Goal: Task Accomplishment & Management: Manage account settings

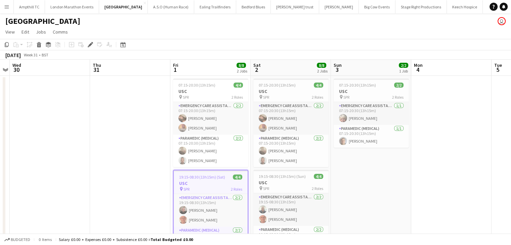
click at [6, 6] on app-icon "Menu" at bounding box center [6, 6] width 5 height 5
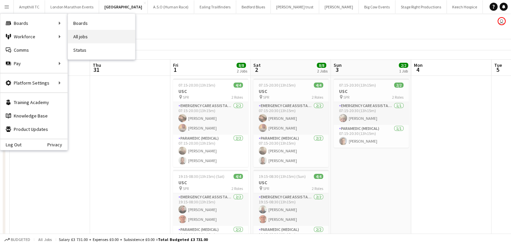
click at [85, 33] on link "All jobs" at bounding box center [101, 36] width 67 height 13
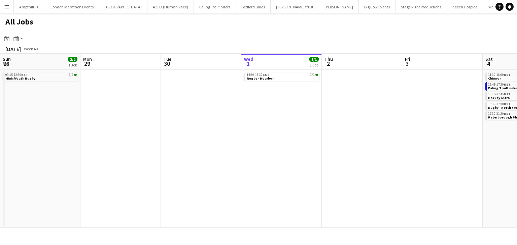
scroll to position [0, 161]
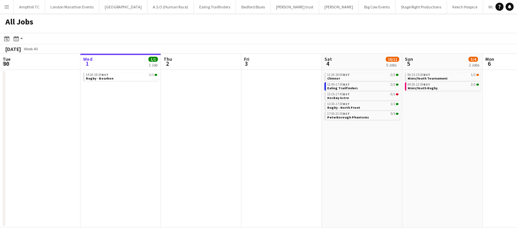
click at [6, 10] on button "Menu" at bounding box center [6, 6] width 13 height 13
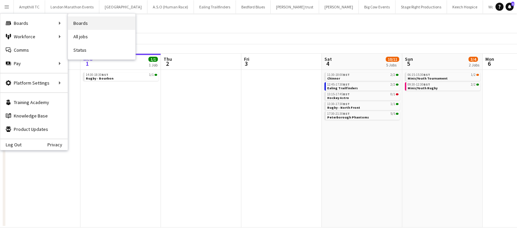
click at [88, 23] on link "Boards" at bounding box center [101, 22] width 67 height 13
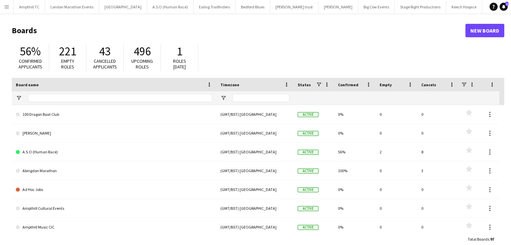
click at [4, 6] on app-icon "Menu" at bounding box center [6, 6] width 5 height 5
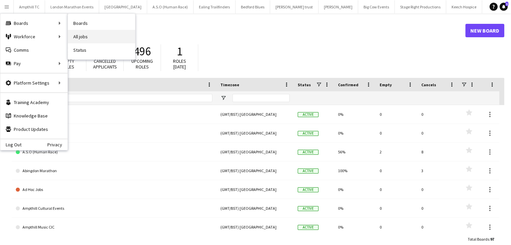
click at [88, 36] on link "All jobs" at bounding box center [101, 36] width 67 height 13
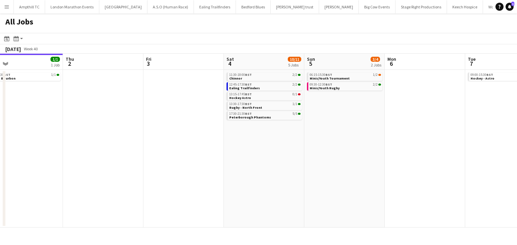
scroll to position [0, 259]
click at [260, 96] on link "13:15-17:45 BST 0/1 Hockey Astro" at bounding box center [264, 96] width 71 height 8
click at [255, 84] on div "12:45-17:30 BST 2/2" at bounding box center [264, 84] width 71 height 3
click at [256, 117] on span "Peterborough Phantoms" at bounding box center [250, 117] width 42 height 4
click at [257, 82] on link "12:45-17:30 BST 2/2 Ealing Trailfinders" at bounding box center [264, 86] width 71 height 8
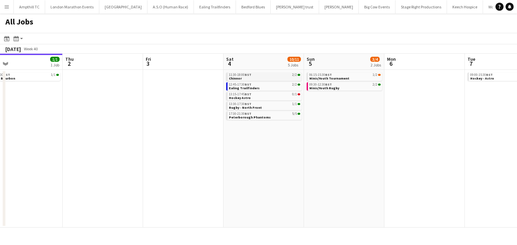
click at [273, 78] on link "11:30-18:00 BST 2/2 Chinnor" at bounding box center [264, 77] width 71 height 8
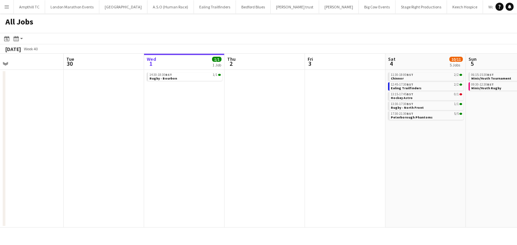
drag, startPoint x: 243, startPoint y: 116, endPoint x: 265, endPoint y: 116, distance: 22.2
click at [265, 116] on app-calendar-viewport "Sat 27 7/7 2 Jobs Sun 28 2/2 1 Job Mon 29 Tue 30 Wed 1 1/1 1 Job Thu 2 Fri 3 Sa…" at bounding box center [258, 141] width 517 height 174
click at [171, 76] on div "14:30-18:30 BST 1/1" at bounding box center [184, 74] width 71 height 3
click at [166, 78] on span "Rugby - Bourbon" at bounding box center [163, 78] width 28 height 4
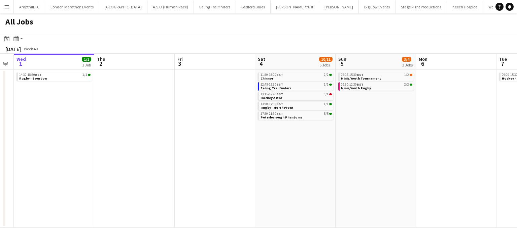
drag, startPoint x: 327, startPoint y: 104, endPoint x: 197, endPoint y: 103, distance: 129.8
click at [197, 103] on app-calendar-viewport "Sat 27 7/7 2 Jobs Sun 28 2/2 1 Job Mon 29 Tue 30 Wed 1 1/1 1 Job Thu 2 Fri 3 Sa…" at bounding box center [258, 141] width 517 height 174
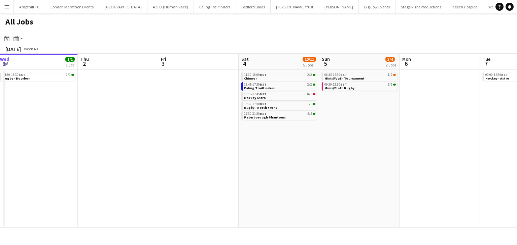
drag, startPoint x: 209, startPoint y: 99, endPoint x: 192, endPoint y: 97, distance: 17.9
click at [192, 97] on app-calendar-viewport "Sun 28 2/2 1 Job Mon 29 Tue 30 Wed 1 1/1 1 Job Thu 2 Fri 3 Sat 4 10/11 5 Jobs S…" at bounding box center [258, 141] width 517 height 174
click at [285, 106] on link "13:30-17:30 BST 1/1 Rugby - North Front" at bounding box center [278, 106] width 71 height 8
click at [275, 115] on div "17:30-21:30 BST 5/5" at bounding box center [278, 113] width 71 height 3
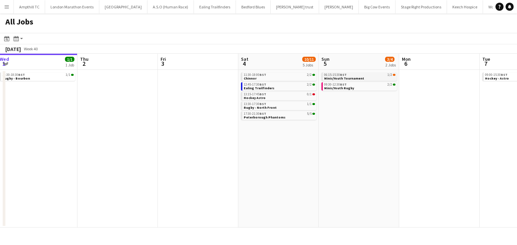
click at [350, 79] on span "Minis/Youth Tournament" at bounding box center [344, 78] width 40 height 4
click at [352, 89] on link "09:30-12:30 BST 2/2 Minis/Youth Rugby" at bounding box center [359, 86] width 71 height 8
click at [273, 103] on div "13:30-17:30 BST 1/1" at bounding box center [278, 104] width 71 height 3
click at [271, 116] on span "Peterborough Phantoms" at bounding box center [264, 117] width 42 height 4
click at [353, 78] on span "Minis/Youth Tournament" at bounding box center [344, 78] width 40 height 4
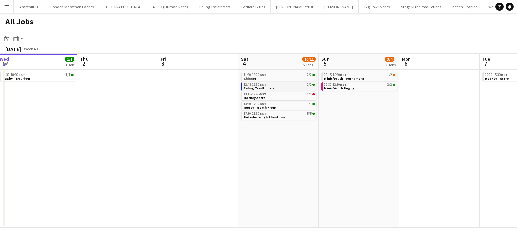
click at [258, 90] on span "Ealing Trailfinders" at bounding box center [258, 88] width 31 height 4
click at [296, 116] on link "17:30-21:30 BST 5/5 Peterborough Phantoms" at bounding box center [278, 116] width 71 height 8
click at [360, 88] on link "09:30-12:30 BST 2/2 Minis/Youth Rugby" at bounding box center [359, 86] width 71 height 8
click at [345, 78] on span "Minis/Youth Tournament" at bounding box center [344, 78] width 40 height 4
click at [274, 109] on link "13:30-17:30 BST 1/1 Rugby - North Front" at bounding box center [278, 106] width 71 height 8
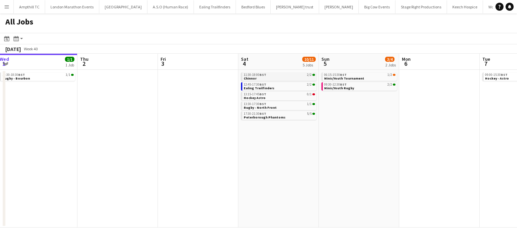
click at [291, 77] on link "11:30-18:00 BST 2/2 Chinnor" at bounding box center [278, 77] width 71 height 8
click at [257, 88] on span "Ealing Trailfinders" at bounding box center [258, 88] width 31 height 4
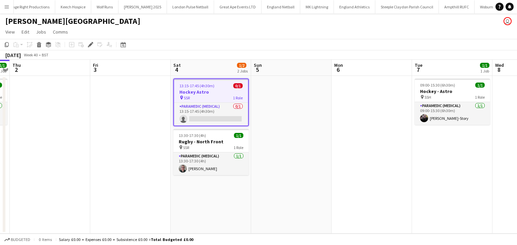
scroll to position [0, 392]
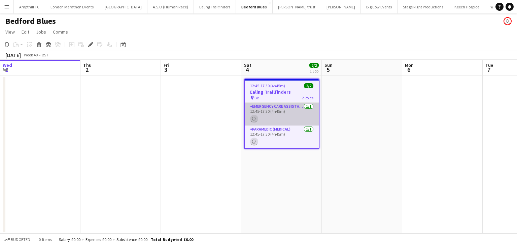
scroll to position [0, 231]
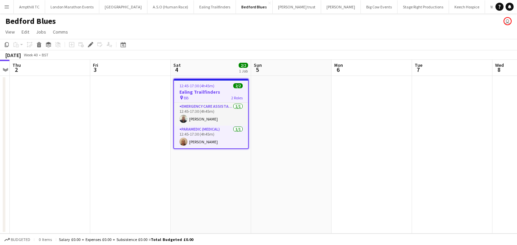
click at [203, 92] on h3 "Ealing Trailfinders" at bounding box center [211, 92] width 74 height 6
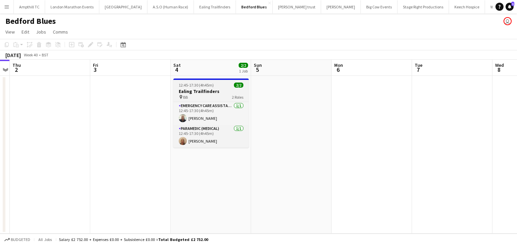
click at [213, 93] on h3 "Ealing Trailfinders" at bounding box center [210, 91] width 75 height 6
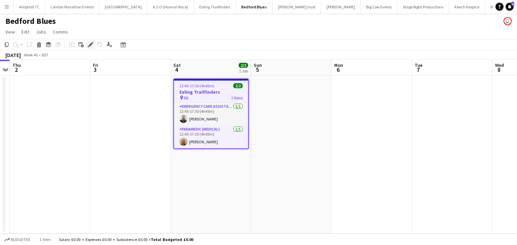
click at [90, 46] on icon at bounding box center [90, 45] width 4 height 4
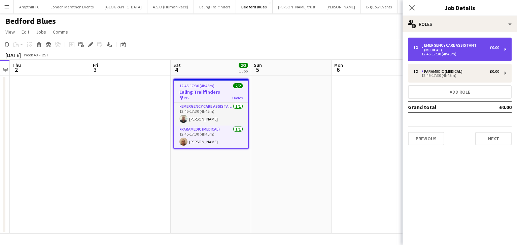
click at [451, 51] on div "Emergency Care Assistant (Medical)" at bounding box center [455, 47] width 68 height 9
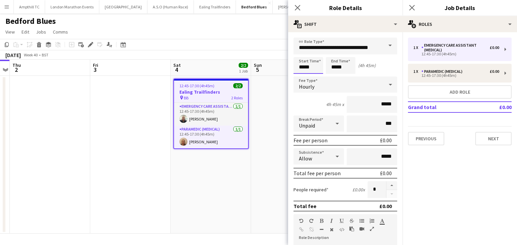
click at [315, 69] on input "*****" at bounding box center [308, 65] width 30 height 17
type input "*****"
click at [301, 55] on div at bounding box center [301, 53] width 13 height 7
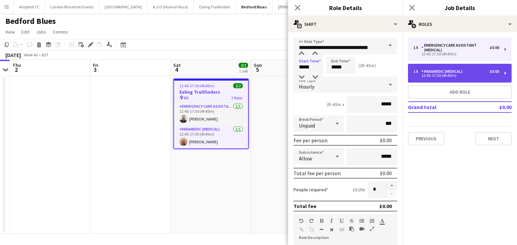
click at [425, 72] on div "Paramedic (Medical)" at bounding box center [443, 71] width 44 height 5
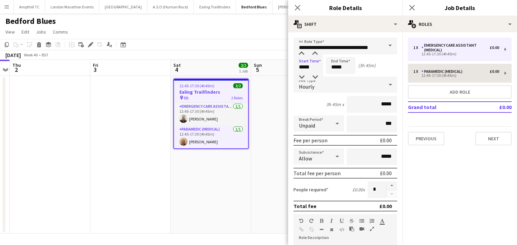
type input "**********"
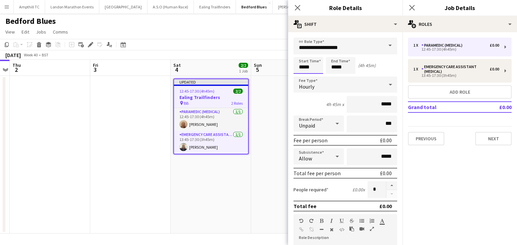
click at [317, 62] on input "*****" at bounding box center [308, 65] width 30 height 17
type input "*****"
click at [303, 53] on div at bounding box center [301, 53] width 13 height 7
click at [341, 66] on input "*****" at bounding box center [341, 65] width 30 height 17
type input "*****"
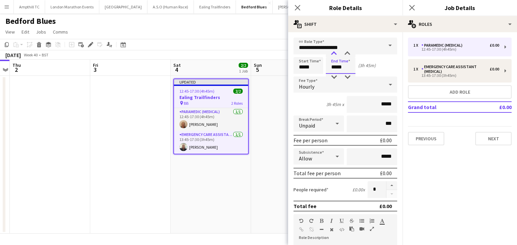
click at [335, 54] on div at bounding box center [333, 53] width 13 height 7
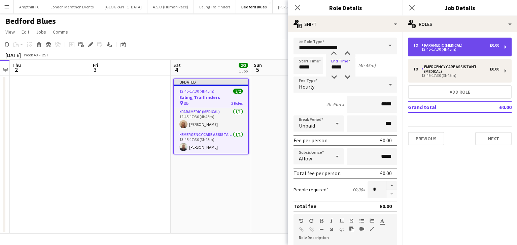
click at [418, 53] on div "1 x Paramedic (Medical) £0.00 12:45-17:30 (4h45m)" at bounding box center [460, 47] width 104 height 19
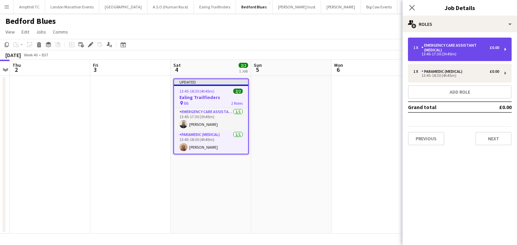
click at [440, 49] on div "Emergency Care Assistant (Medical)" at bounding box center [455, 47] width 68 height 9
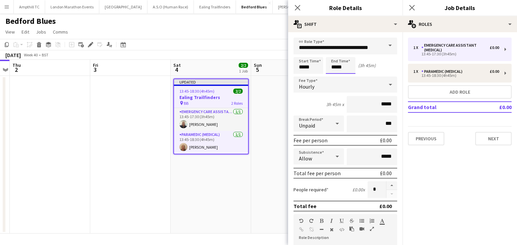
click at [344, 62] on input "*****" at bounding box center [341, 65] width 30 height 17
type input "*****"
click at [334, 53] on div at bounding box center [333, 53] width 13 height 7
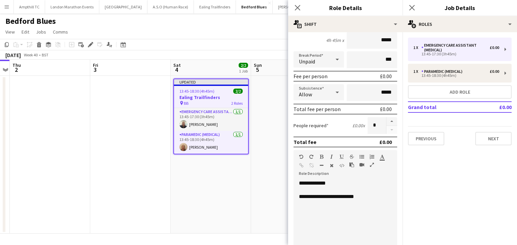
scroll to position [65, 0]
click at [320, 182] on div "**********" at bounding box center [342, 220] width 99 height 81
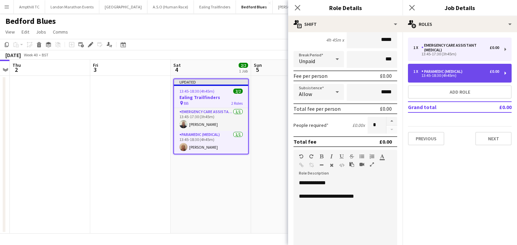
click at [446, 74] on div "13:45-18:30 (4h45m)" at bounding box center [456, 75] width 86 height 3
type input "**********"
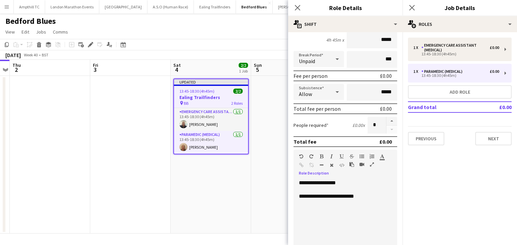
click at [332, 183] on div "**********" at bounding box center [342, 220] width 99 height 81
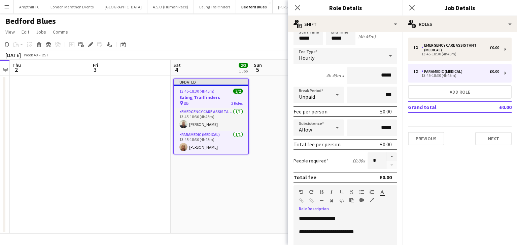
scroll to position [30, 0]
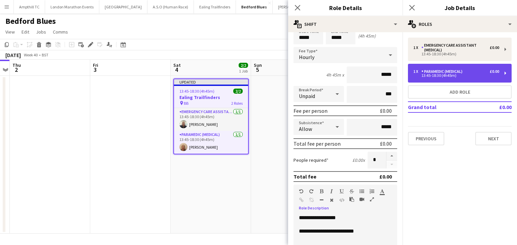
click at [424, 76] on div "13:45-18:30 (4h45m)" at bounding box center [456, 75] width 86 height 3
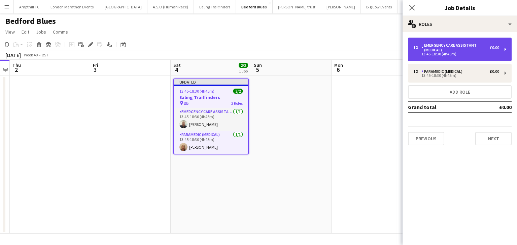
click at [434, 58] on div "1 x Emergency Care Assistant (Medical) £0.00 13:45-18:30 (4h45m)" at bounding box center [460, 50] width 104 height 24
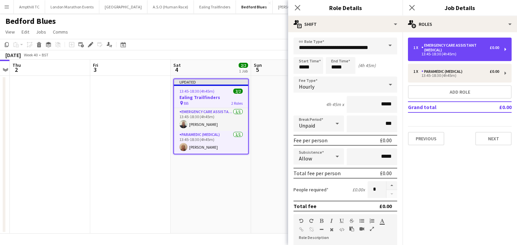
scroll to position [22, 0]
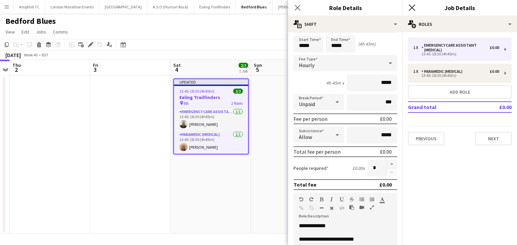
click at [411, 6] on icon "Close pop-in" at bounding box center [411, 7] width 6 height 6
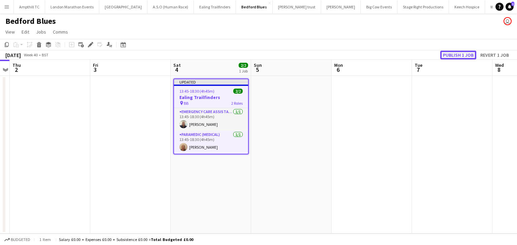
click at [451, 56] on button "Publish 1 job" at bounding box center [458, 55] width 36 height 9
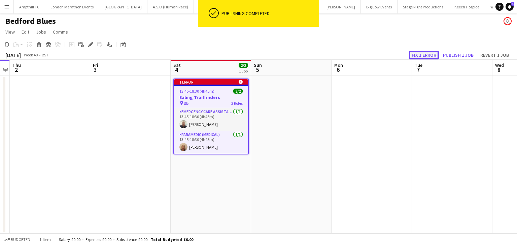
click at [424, 55] on button "Fix 1 error" at bounding box center [424, 55] width 30 height 9
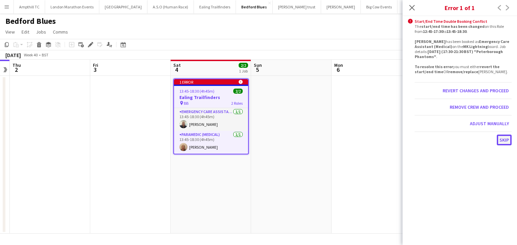
click at [499, 138] on button "Skip" at bounding box center [503, 140] width 15 height 11
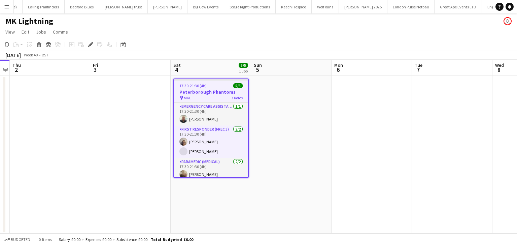
scroll to position [0, 184]
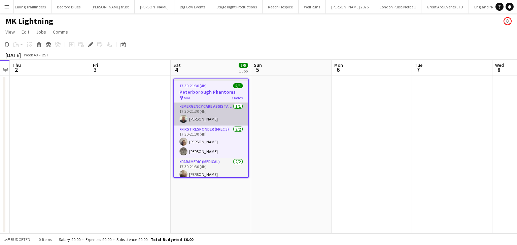
click at [216, 114] on app-card-role "Emergency Care Assistant (Medical) 1/1 17:30-21:30 (4h) Neil Podbransky" at bounding box center [211, 114] width 74 height 23
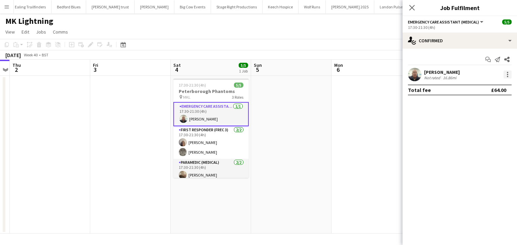
click at [509, 76] on div at bounding box center [507, 75] width 8 height 8
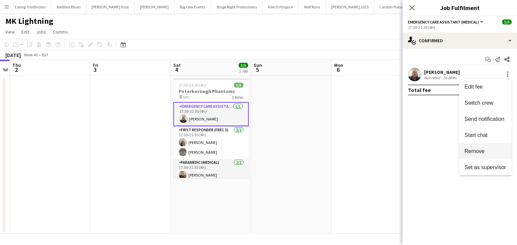
click at [467, 152] on span "Remove" at bounding box center [474, 152] width 20 height 6
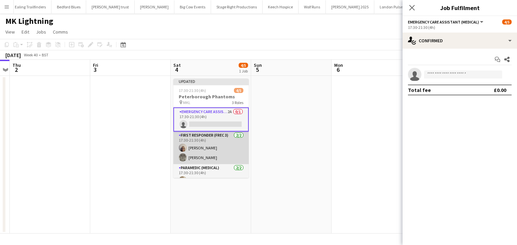
click at [204, 158] on app-card-role "First Responder (FREC 3) 2/2 17:30-21:30 (4h) Lorraine Marson Darren Clarke" at bounding box center [210, 148] width 75 height 33
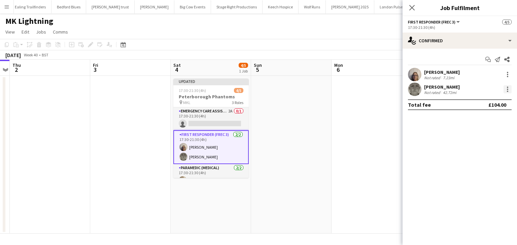
click at [508, 88] on div at bounding box center [507, 89] width 8 height 8
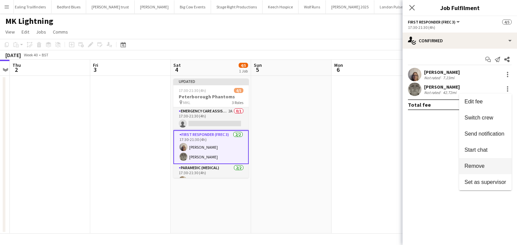
click at [467, 165] on span "Remove" at bounding box center [474, 166] width 20 height 6
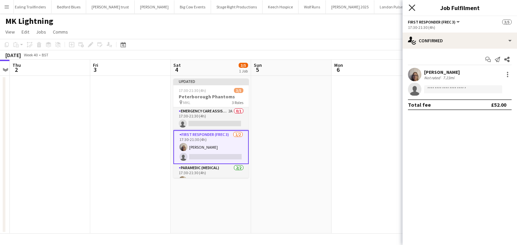
click at [411, 8] on icon at bounding box center [411, 7] width 6 height 6
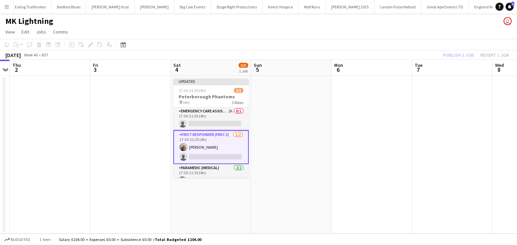
click at [451, 56] on div "Publish 1 job Revert 1 job" at bounding box center [475, 55] width 82 height 9
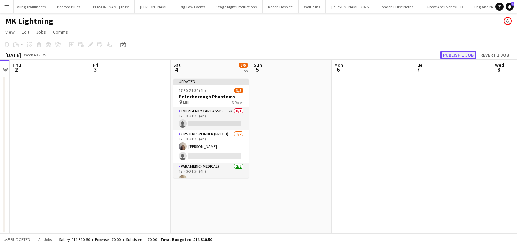
click at [451, 56] on button "Publish 1 job" at bounding box center [458, 55] width 36 height 9
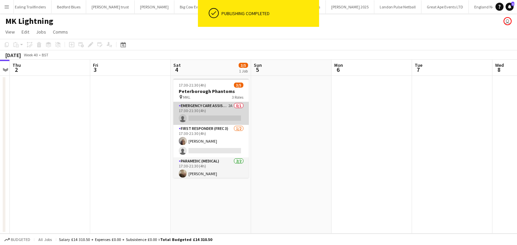
click at [200, 116] on app-card-role "Emergency Care Assistant (Medical) 2A 0/1 17:30-21:30 (4h) single-neutral-actio…" at bounding box center [210, 113] width 75 height 23
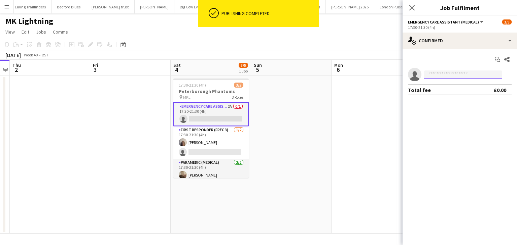
click at [429, 73] on input at bounding box center [463, 75] width 78 height 8
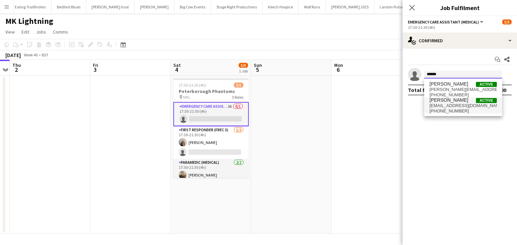
type input "******"
click at [442, 105] on span "darren_clarke44@yahoo.co.uk" at bounding box center [462, 105] width 67 height 5
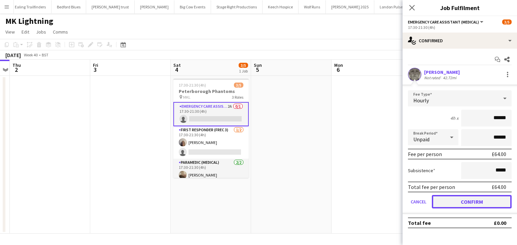
click at [455, 200] on button "Confirm" at bounding box center [471, 201] width 80 height 13
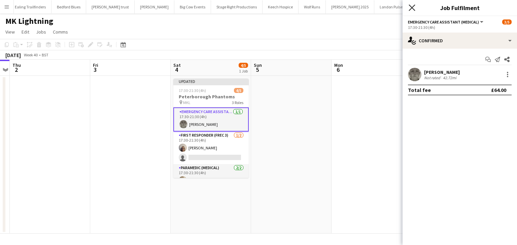
click at [409, 6] on icon "Close pop-in" at bounding box center [411, 7] width 6 height 6
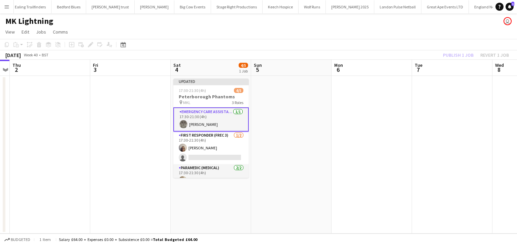
click at [344, 80] on app-date-cell at bounding box center [371, 155] width 80 height 158
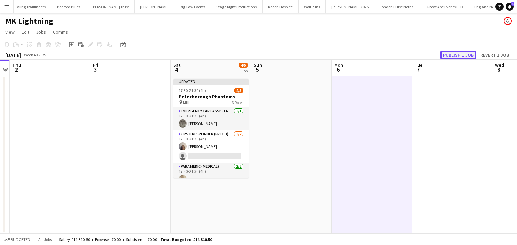
click at [448, 56] on button "Publish 1 job" at bounding box center [458, 55] width 36 height 9
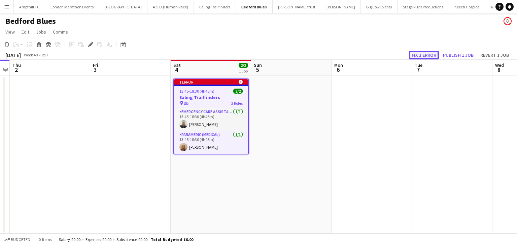
click at [431, 55] on button "Fix 1 error" at bounding box center [424, 55] width 30 height 9
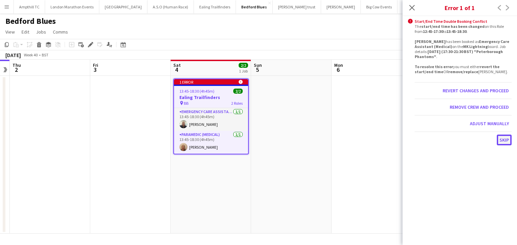
click at [506, 140] on button "Skip" at bounding box center [503, 140] width 15 height 11
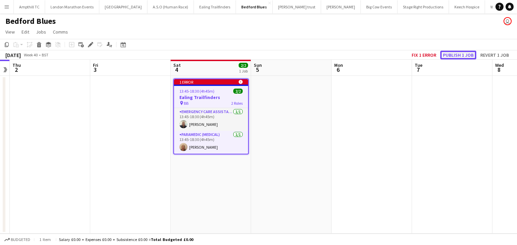
click at [451, 53] on button "Publish 1 job" at bounding box center [458, 55] width 36 height 9
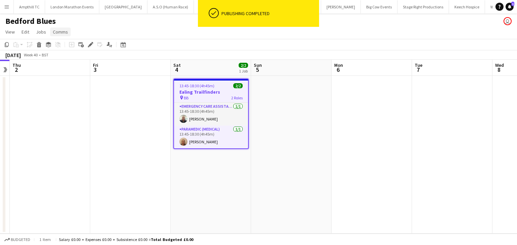
click at [57, 30] on span "Comms" at bounding box center [60, 32] width 15 height 6
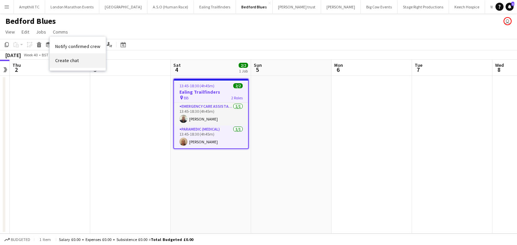
click at [71, 58] on span "Create chat" at bounding box center [67, 61] width 24 height 6
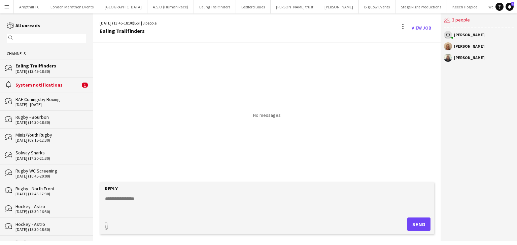
click at [183, 197] on textarea at bounding box center [267, 204] width 327 height 17
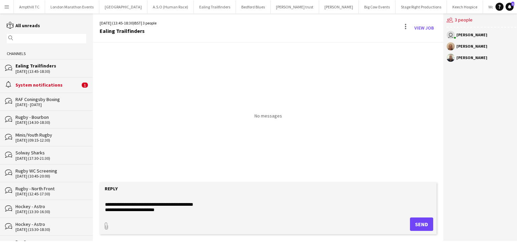
type textarea "**********"
click at [417, 228] on button "Send" at bounding box center [421, 224] width 23 height 13
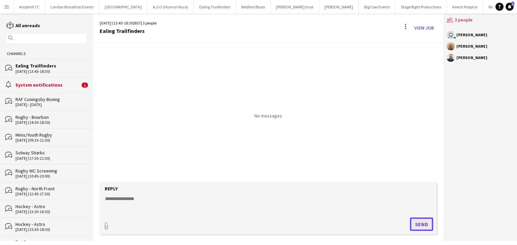
scroll to position [0, 0]
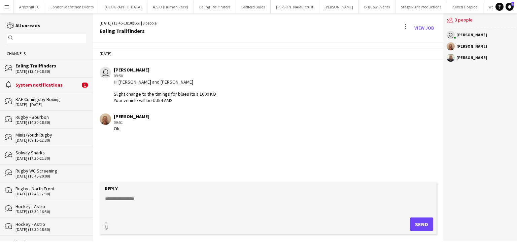
click at [52, 85] on div "System notifications" at bounding box center [47, 85] width 65 height 6
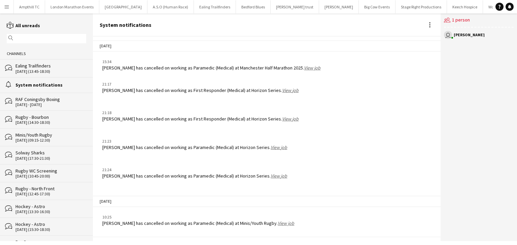
scroll to position [829, 0]
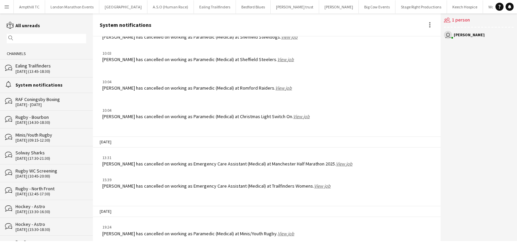
drag, startPoint x: 34, startPoint y: 68, endPoint x: 67, endPoint y: 70, distance: 33.1
click at [35, 68] on div "Ealing Trailfinders" at bounding box center [50, 66] width 71 height 6
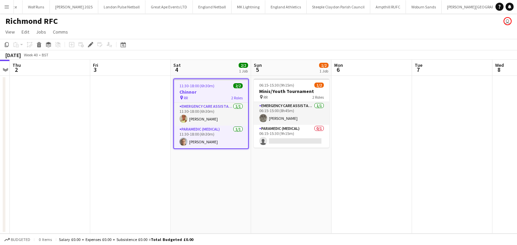
scroll to position [0, 464]
click at [53, 31] on span "Comms" at bounding box center [60, 32] width 15 height 6
click at [75, 62] on span "Create chat" at bounding box center [67, 61] width 24 height 6
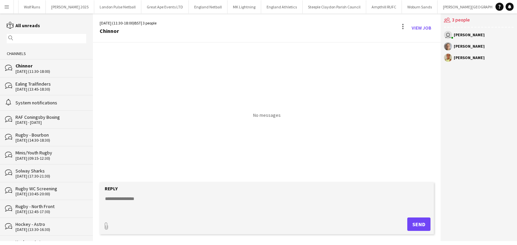
click at [160, 206] on textarea at bounding box center [267, 204] width 327 height 17
type textarea "**********"
click at [412, 220] on button "Send" at bounding box center [418, 224] width 23 height 13
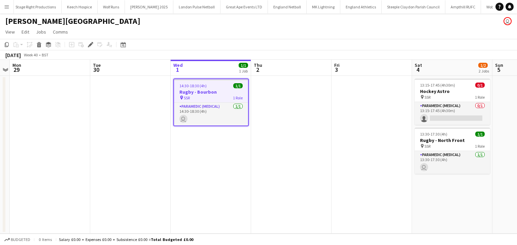
scroll to position [0, 392]
click at [197, 87] on span "14:30-18:30 (4h)" at bounding box center [192, 85] width 27 height 5
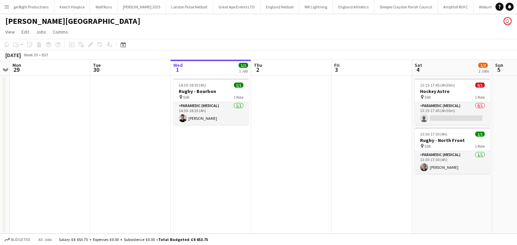
drag, startPoint x: 198, startPoint y: 90, endPoint x: 136, endPoint y: 53, distance: 72.5
click at [199, 91] on h3 "Rugby - Bourbon" at bounding box center [210, 91] width 75 height 6
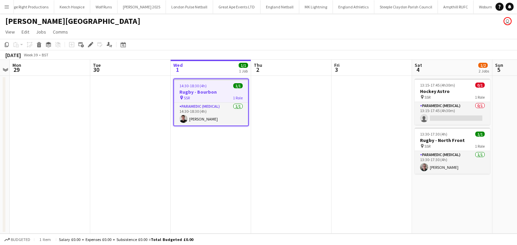
scroll to position [0, 231]
click at [93, 43] on icon "Edit" at bounding box center [90, 44] width 5 height 5
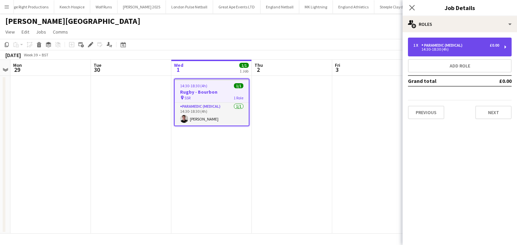
click at [472, 46] on div "1 x Paramedic (Medical) £0.00" at bounding box center [456, 45] width 86 height 5
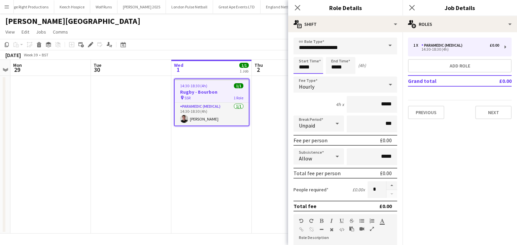
click at [311, 66] on input "*****" at bounding box center [308, 65] width 30 height 17
click at [314, 74] on div at bounding box center [314, 77] width 13 height 7
type input "*****"
click at [314, 74] on div at bounding box center [314, 77] width 13 height 7
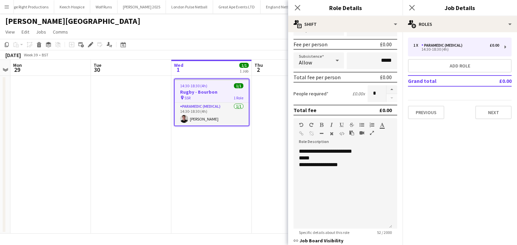
scroll to position [101, 0]
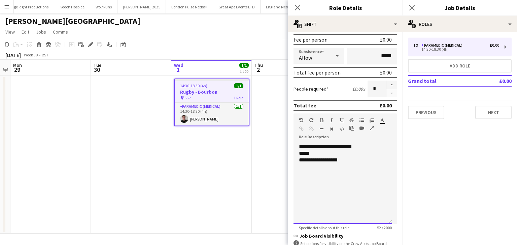
click at [320, 159] on div "**********" at bounding box center [343, 160] width 88 height 7
click at [408, 8] on icon "Close pop-in" at bounding box center [411, 7] width 6 height 6
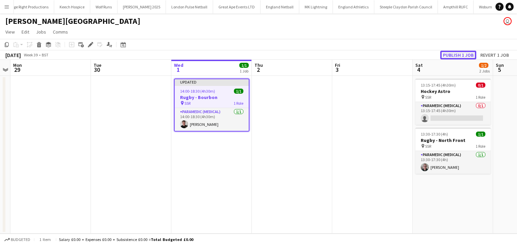
click at [467, 55] on button "Publish 1 job" at bounding box center [458, 55] width 36 height 9
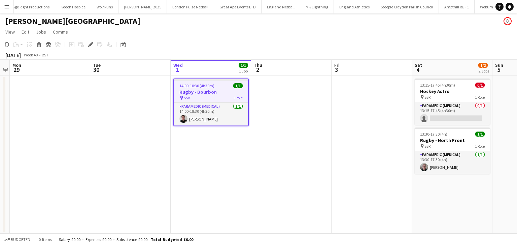
scroll to position [0, 392]
click at [88, 45] on icon "Edit" at bounding box center [90, 44] width 5 height 5
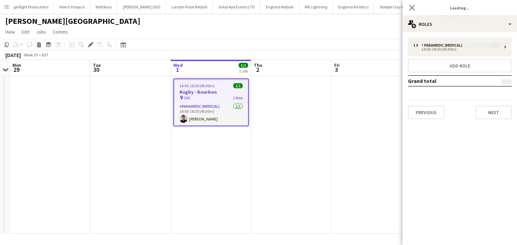
type input "**********"
click at [487, 110] on button "Next" at bounding box center [493, 112] width 36 height 13
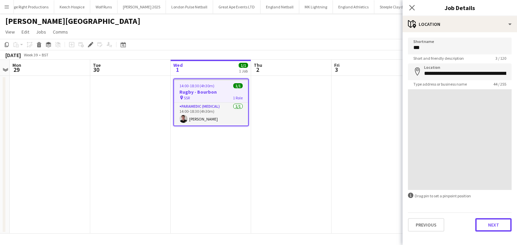
click at [487, 225] on button "Next" at bounding box center [493, 225] width 36 height 13
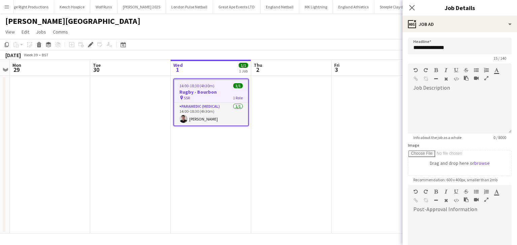
scroll to position [113, 0]
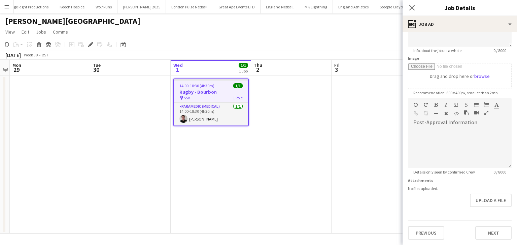
click at [480, 182] on form "**********" at bounding box center [459, 96] width 114 height 290
click at [478, 179] on form "**********" at bounding box center [459, 96] width 114 height 290
click at [490, 205] on button "Upload a file" at bounding box center [490, 201] width 42 height 13
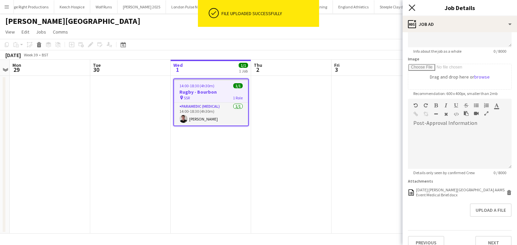
click at [411, 6] on icon "Close pop-in" at bounding box center [411, 7] width 6 height 6
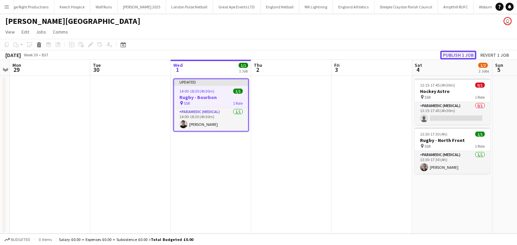
click at [446, 57] on button "Publish 1 job" at bounding box center [458, 55] width 36 height 9
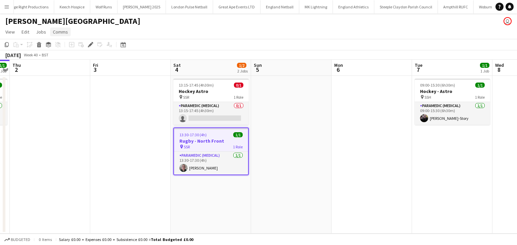
click at [62, 33] on span "Comms" at bounding box center [60, 32] width 15 height 6
click at [75, 61] on span "Create chat" at bounding box center [67, 61] width 24 height 6
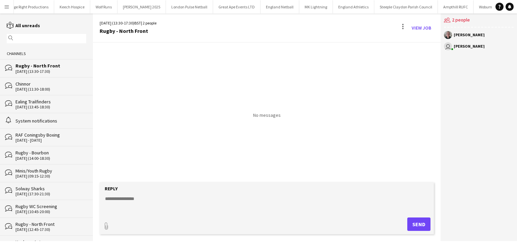
click at [135, 197] on textarea at bounding box center [267, 204] width 327 height 17
type textarea "**********"
click at [416, 223] on button "Send" at bounding box center [418, 224] width 23 height 13
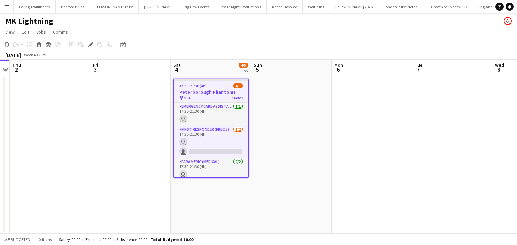
scroll to position [0, 184]
click at [63, 34] on span "Comms" at bounding box center [60, 32] width 15 height 6
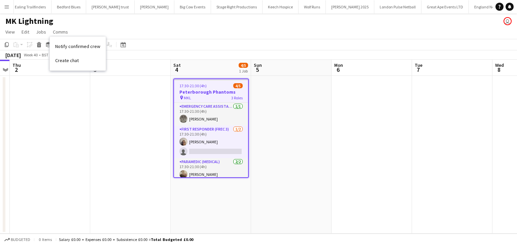
click at [133, 23] on div "MK Lightning user" at bounding box center [258, 19] width 517 height 13
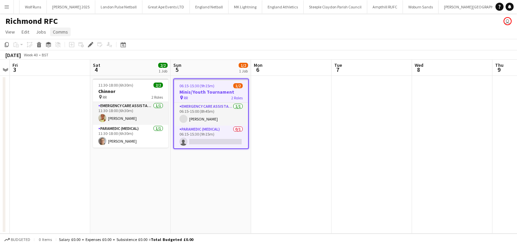
scroll to position [0, 464]
click at [58, 29] on span "Comms" at bounding box center [60, 32] width 15 height 6
click at [74, 57] on link "Create chat" at bounding box center [78, 60] width 56 height 14
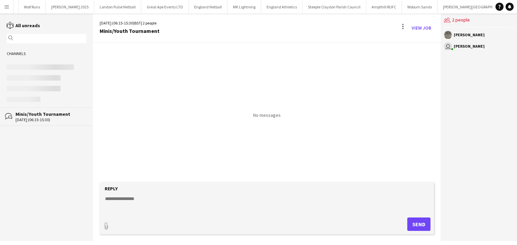
click at [148, 194] on form "Reply paperclip Send" at bounding box center [267, 209] width 334 height 52
click at [153, 199] on textarea at bounding box center [267, 204] width 327 height 17
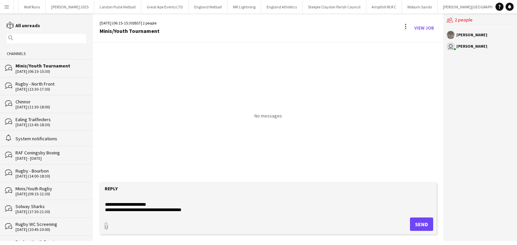
scroll to position [10, 0]
type textarea "**********"
click at [424, 226] on button "Send" at bounding box center [421, 224] width 23 height 13
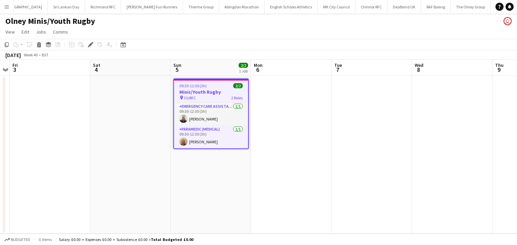
scroll to position [0, 933]
click at [59, 33] on span "Comms" at bounding box center [60, 32] width 15 height 6
click at [72, 60] on span "Create chat" at bounding box center [67, 61] width 24 height 6
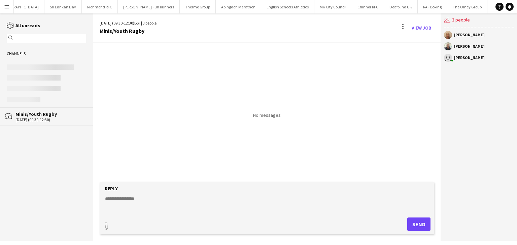
click at [160, 207] on textarea at bounding box center [267, 204] width 327 height 17
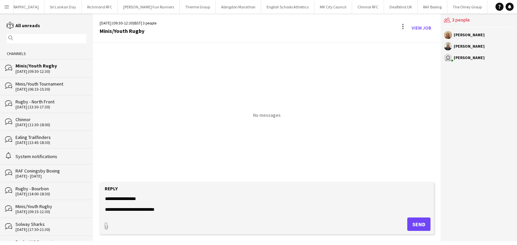
type textarea "**********"
click at [424, 228] on button "Send" at bounding box center [418, 224] width 23 height 13
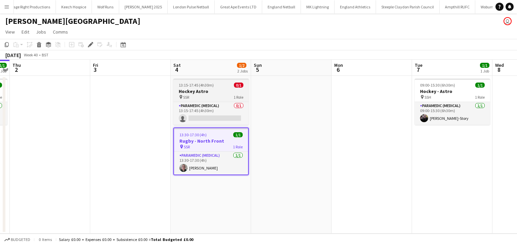
scroll to position [0, 392]
click at [91, 42] on icon "Edit" at bounding box center [90, 44] width 5 height 5
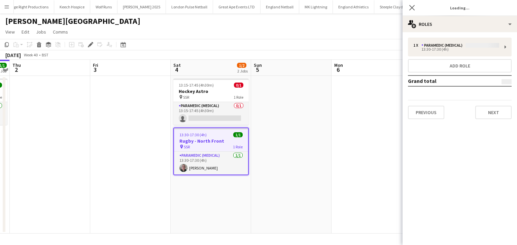
type input "**********"
click at [491, 112] on button "Next" at bounding box center [493, 112] width 36 height 13
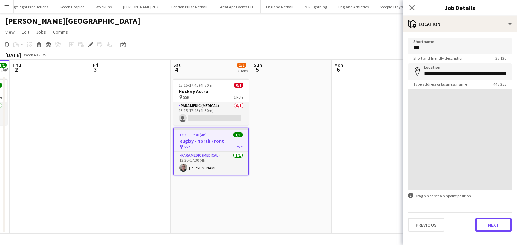
click at [489, 228] on button "Next" at bounding box center [493, 225] width 36 height 13
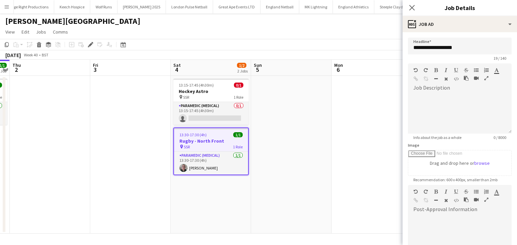
scroll to position [86, 0]
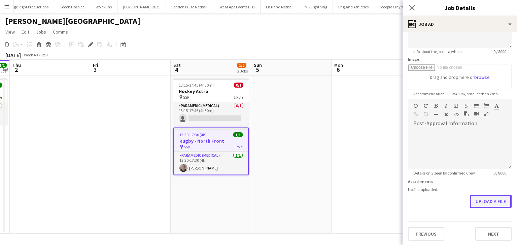
click at [490, 204] on button "Upload a file" at bounding box center [490, 201] width 42 height 13
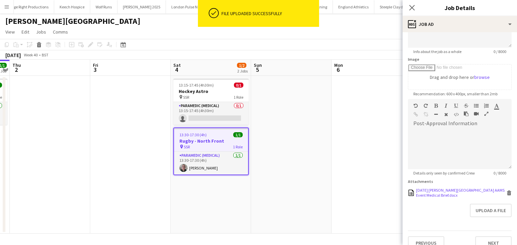
click at [507, 193] on icon at bounding box center [508, 193] width 3 height 3
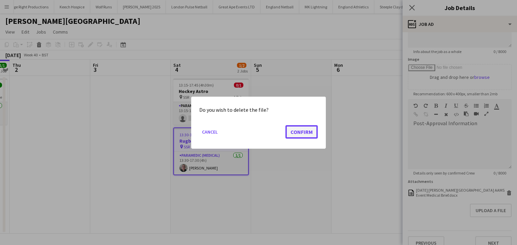
click at [300, 127] on button "Confirm" at bounding box center [301, 131] width 32 height 13
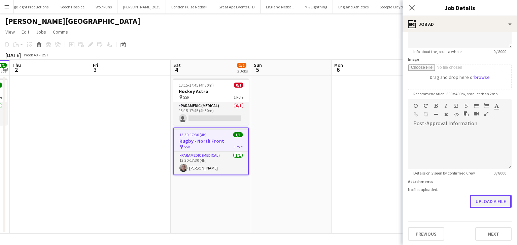
click at [496, 202] on button "Upload a file" at bounding box center [490, 201] width 42 height 13
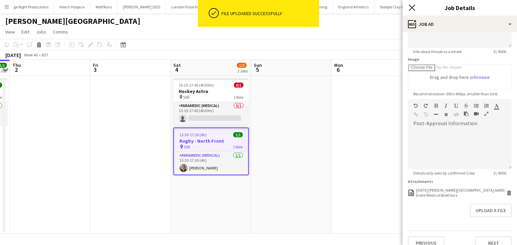
click at [413, 8] on icon at bounding box center [411, 7] width 6 height 6
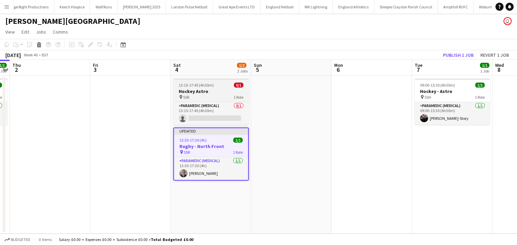
click at [197, 91] on h3 "Hockey Astro" at bounding box center [210, 91] width 75 height 6
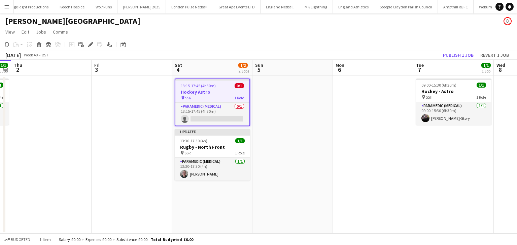
click at [85, 45] on div "Add job Add linked Job Edit Edit linked Job Applicants" at bounding box center [87, 45] width 51 height 8
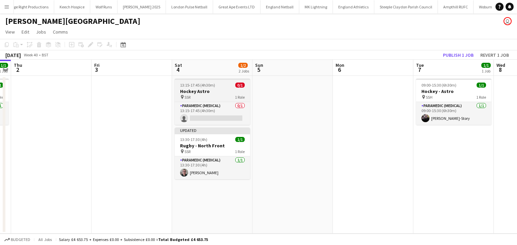
click at [186, 87] on span "13:15-17:45 (4h30m)" at bounding box center [197, 85] width 35 height 5
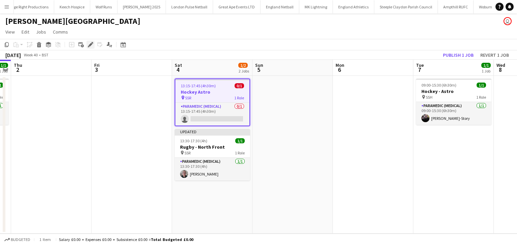
click at [90, 44] on icon at bounding box center [90, 45] width 4 height 4
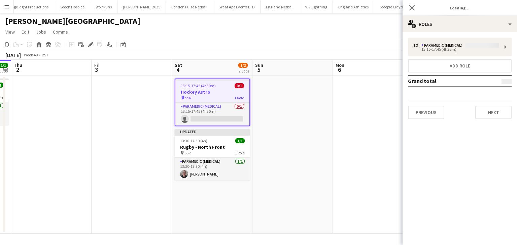
type input "**********"
click at [498, 113] on button "Next" at bounding box center [493, 112] width 36 height 13
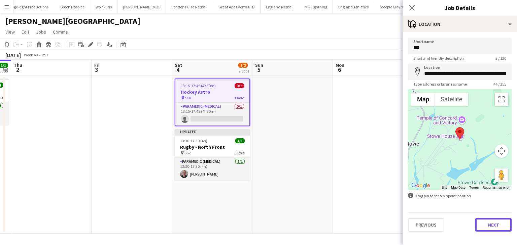
click at [481, 221] on button "Next" at bounding box center [493, 225] width 36 height 13
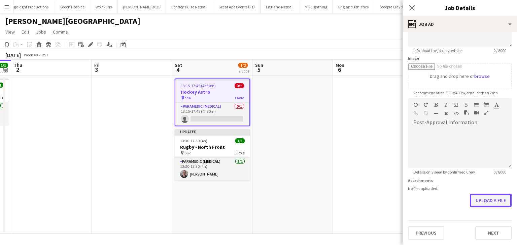
click at [491, 175] on form "**********" at bounding box center [459, 96] width 114 height 290
click at [491, 202] on button "Upload a file" at bounding box center [490, 201] width 42 height 13
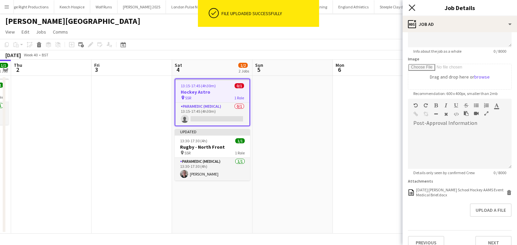
drag, startPoint x: 413, startPoint y: 6, endPoint x: 438, endPoint y: 51, distance: 51.5
click at [414, 6] on icon at bounding box center [411, 7] width 5 height 5
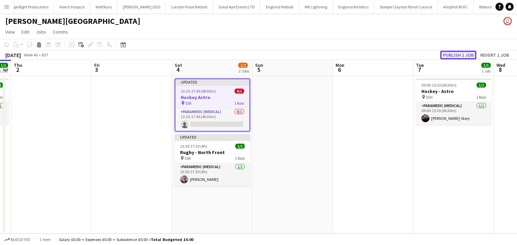
click at [451, 53] on button "Publish 1 job" at bounding box center [458, 55] width 36 height 9
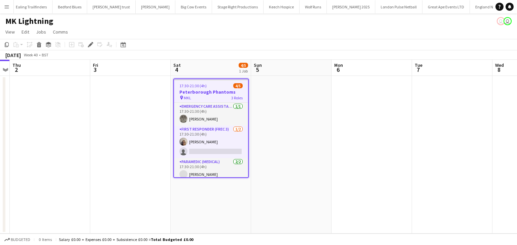
scroll to position [0, 184]
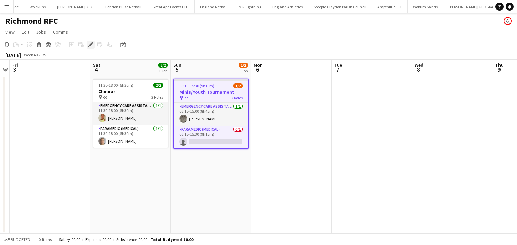
scroll to position [0, 464]
drag, startPoint x: 90, startPoint y: 45, endPoint x: 102, endPoint y: 49, distance: 12.7
click at [90, 45] on icon at bounding box center [90, 45] width 4 height 4
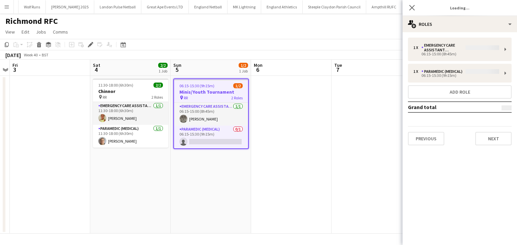
type input "**********"
click at [502, 137] on button "Next" at bounding box center [493, 138] width 36 height 13
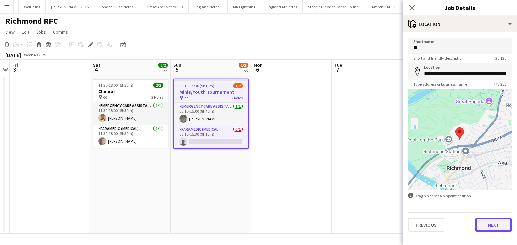
click at [490, 222] on button "Next" at bounding box center [493, 225] width 36 height 13
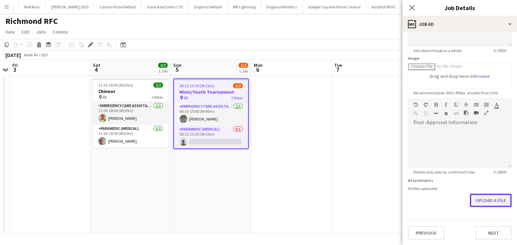
click at [491, 177] on form "**********" at bounding box center [459, 96] width 114 height 290
click at [481, 202] on button "Upload a file" at bounding box center [490, 201] width 42 height 13
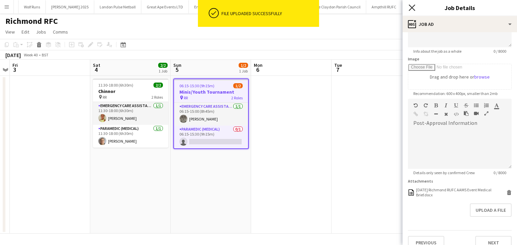
click at [413, 7] on icon "Close pop-in" at bounding box center [411, 7] width 6 height 6
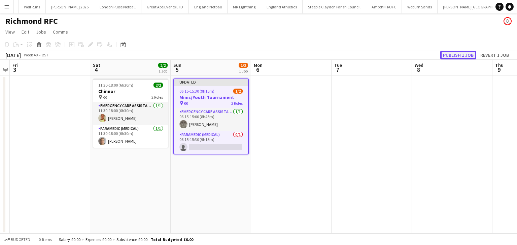
click at [455, 54] on button "Publish 1 job" at bounding box center [458, 55] width 36 height 9
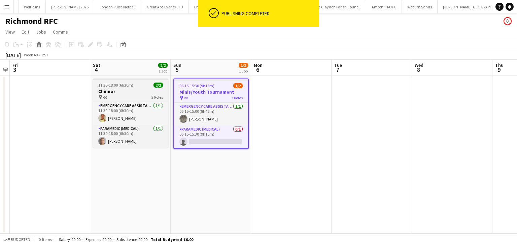
click at [103, 94] on h3 "Chinnor" at bounding box center [130, 91] width 75 height 6
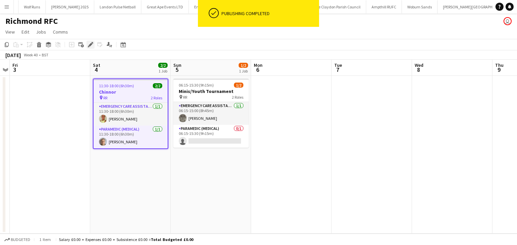
click at [90, 45] on icon at bounding box center [90, 45] width 4 height 4
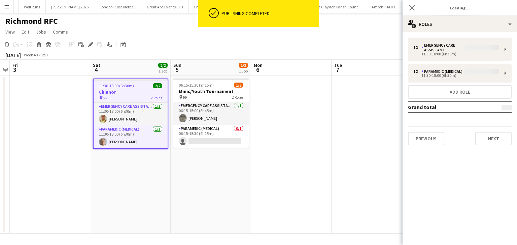
type input "*******"
click at [489, 138] on button "Next" at bounding box center [493, 138] width 36 height 13
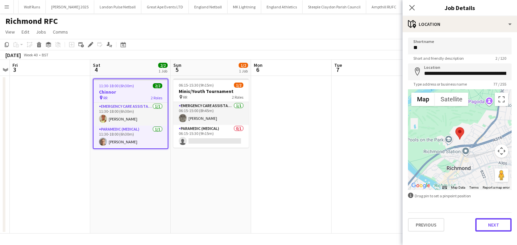
drag, startPoint x: 487, startPoint y: 224, endPoint x: 482, endPoint y: 225, distance: 5.2
click at [486, 224] on button "Next" at bounding box center [493, 225] width 36 height 13
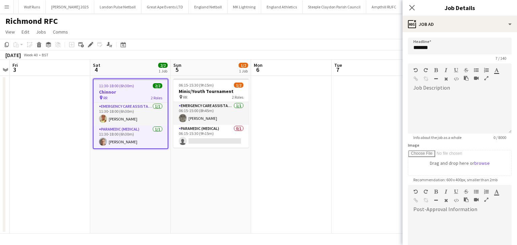
scroll to position [113, 0]
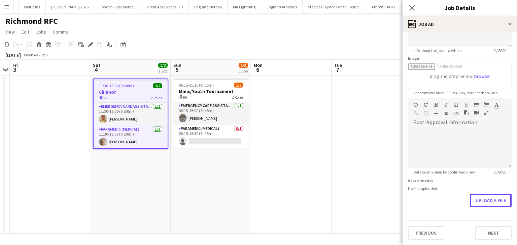
click at [489, 179] on form "Headline ******* 7 / 140 Job Description default Heading 1 Heading 2 Heading 3 …" at bounding box center [459, 96] width 114 height 290
click at [477, 198] on button "Upload a file" at bounding box center [490, 201] width 42 height 13
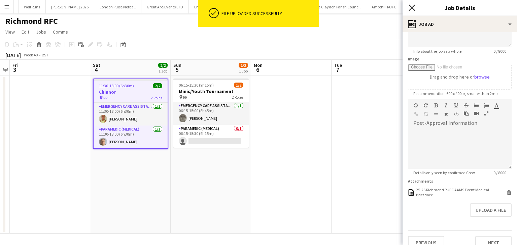
click at [409, 10] on icon at bounding box center [411, 7] width 6 height 6
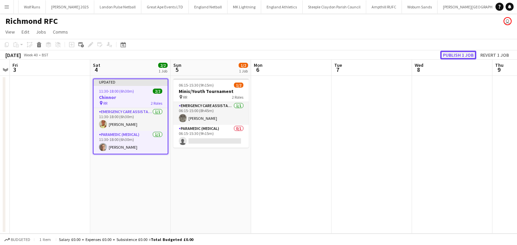
click at [454, 54] on button "Publish 1 job" at bounding box center [458, 55] width 36 height 9
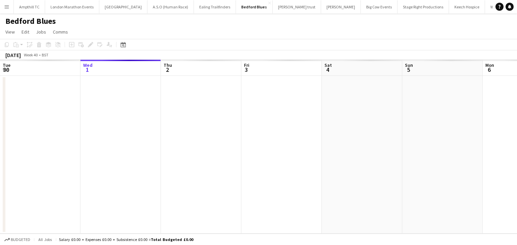
scroll to position [0, 231]
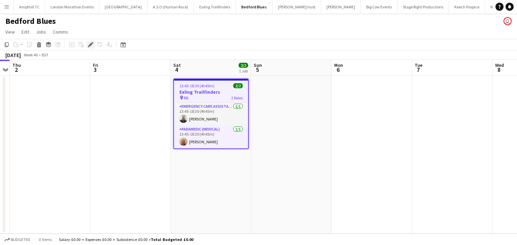
drag, startPoint x: 90, startPoint y: 46, endPoint x: 156, endPoint y: 76, distance: 72.7
click at [90, 47] on icon "Edit" at bounding box center [90, 44] width 5 height 5
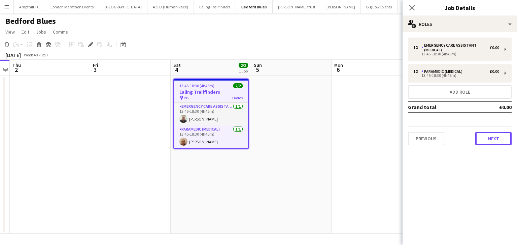
click at [497, 135] on button "Next" at bounding box center [493, 138] width 36 height 13
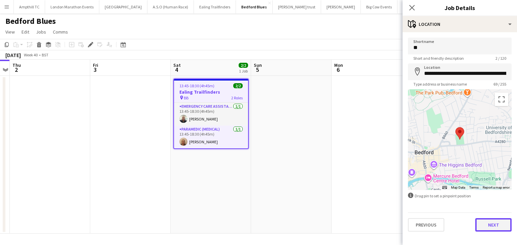
click at [496, 227] on button "Next" at bounding box center [493, 225] width 36 height 13
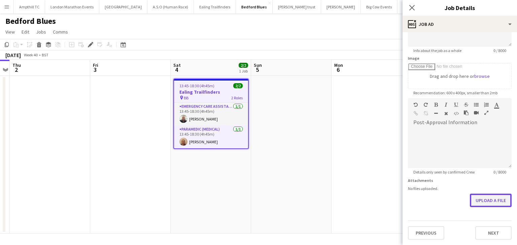
scroll to position [86, 0]
click at [489, 189] on form "**********" at bounding box center [459, 96] width 114 height 290
click at [477, 200] on button "Upload a file" at bounding box center [490, 201] width 42 height 13
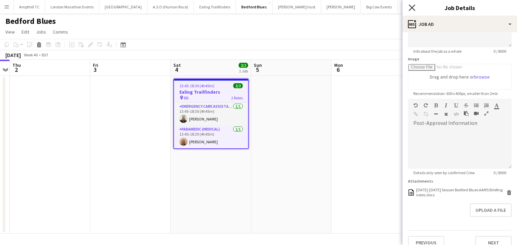
click at [411, 8] on icon at bounding box center [411, 7] width 6 height 6
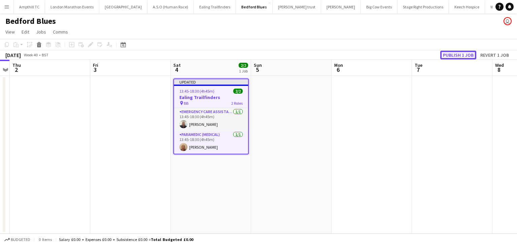
click at [446, 57] on button "Publish 1 job" at bounding box center [458, 55] width 36 height 9
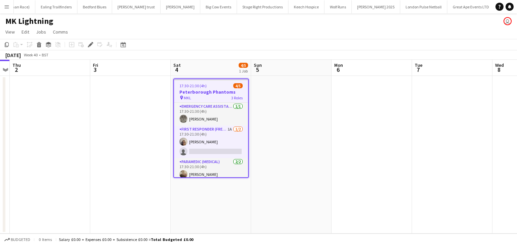
scroll to position [0, 184]
drag, startPoint x: 93, startPoint y: 45, endPoint x: 269, endPoint y: 86, distance: 181.4
click at [92, 45] on icon "Edit" at bounding box center [90, 44] width 5 height 5
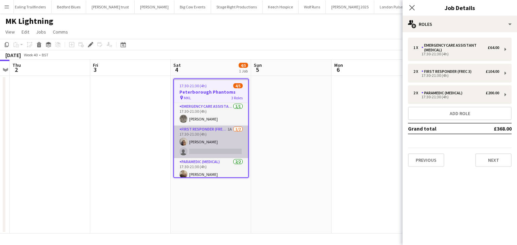
click at [219, 128] on app-card-role "First Responder (FREC 3) 1A 1/2 17:30-21:30 (4h) Lorraine Marson single-neutral…" at bounding box center [211, 142] width 74 height 33
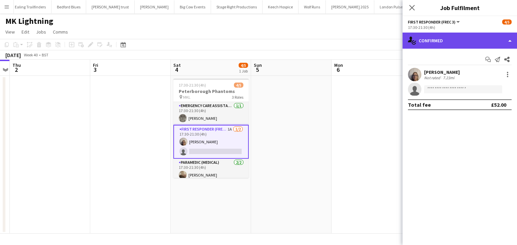
click at [470, 42] on div "single-neutral-actions-check-2 Confirmed" at bounding box center [459, 41] width 114 height 16
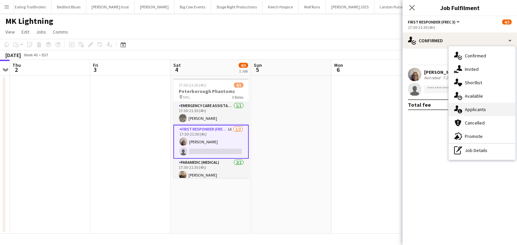
click at [481, 111] on span "Applicants" at bounding box center [474, 110] width 21 height 6
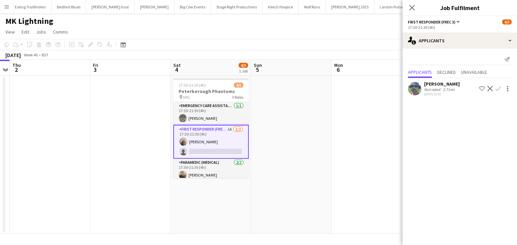
click at [498, 88] on app-icon "Confirm" at bounding box center [497, 88] width 5 height 5
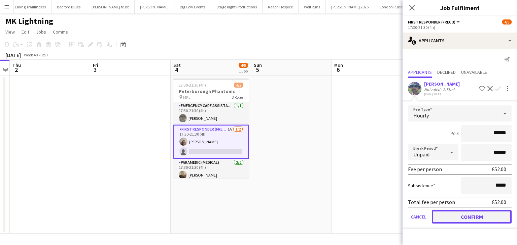
click at [469, 216] on button "Confirm" at bounding box center [471, 217] width 80 height 13
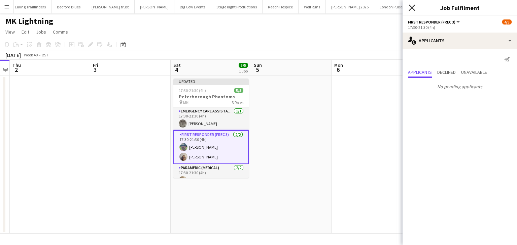
click at [412, 6] on icon "Close pop-in" at bounding box center [411, 7] width 6 height 6
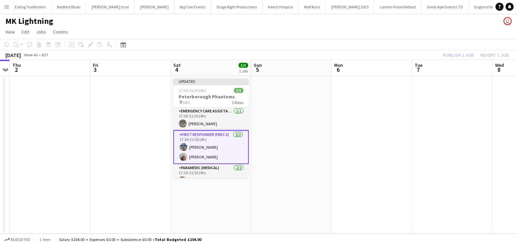
click at [463, 58] on div "Publish 1 job Revert 1 job" at bounding box center [475, 55] width 82 height 9
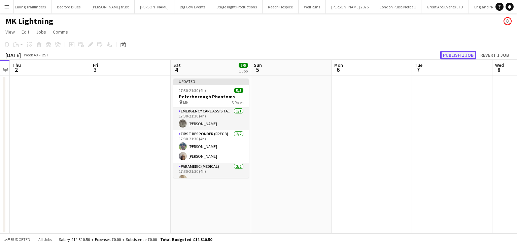
click at [463, 57] on button "Publish 1 job" at bounding box center [458, 55] width 36 height 9
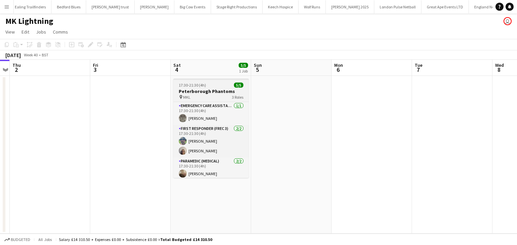
click at [191, 88] on h3 "Peterborough Phantoms" at bounding box center [210, 91] width 75 height 6
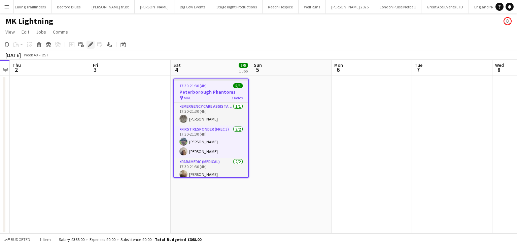
click at [92, 45] on icon "Edit" at bounding box center [90, 44] width 5 height 5
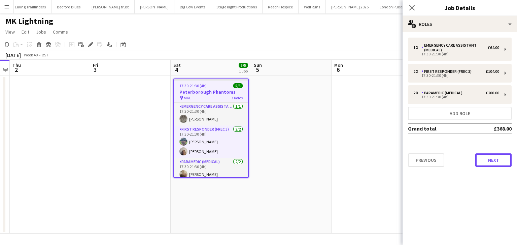
click at [491, 155] on button "Next" at bounding box center [493, 160] width 36 height 13
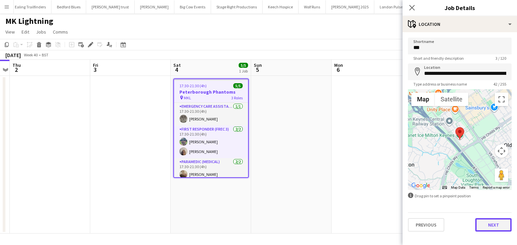
click at [485, 225] on button "Next" at bounding box center [493, 225] width 36 height 13
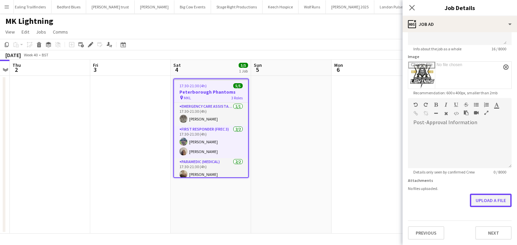
click at [482, 171] on form "**********" at bounding box center [459, 94] width 114 height 291
click at [477, 195] on button "Upload a file" at bounding box center [490, 201] width 42 height 13
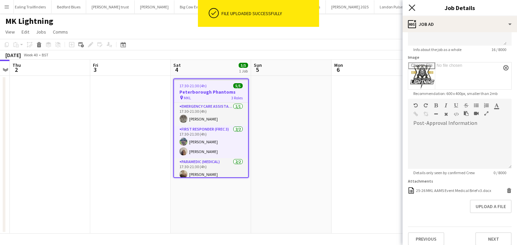
click at [411, 6] on icon at bounding box center [411, 7] width 6 height 6
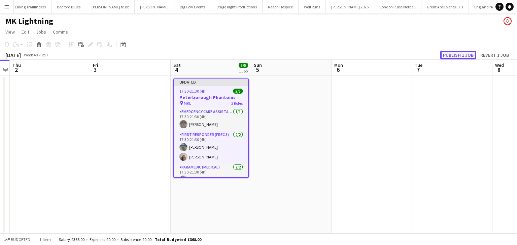
click at [456, 53] on button "Publish 1 job" at bounding box center [458, 55] width 36 height 9
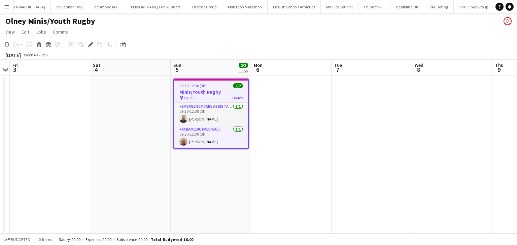
scroll to position [0, 933]
click at [91, 44] on icon at bounding box center [90, 45] width 4 height 4
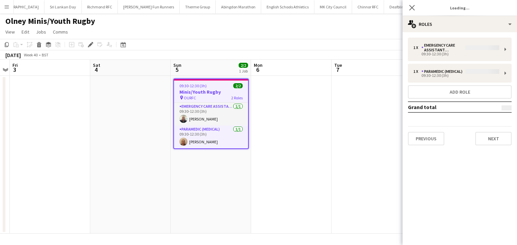
type input "**********"
click at [495, 142] on button "Next" at bounding box center [493, 138] width 36 height 13
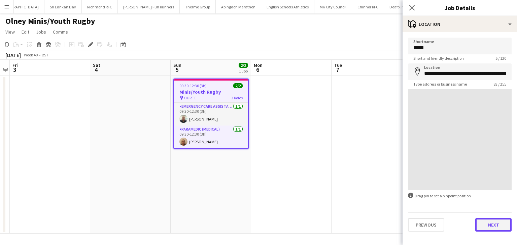
click at [493, 226] on button "Next" at bounding box center [493, 225] width 36 height 13
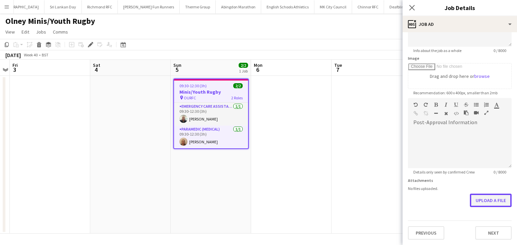
scroll to position [86, 0]
click at [487, 179] on form "**********" at bounding box center [459, 96] width 114 height 290
click at [479, 201] on button "Upload a file" at bounding box center [490, 201] width 42 height 13
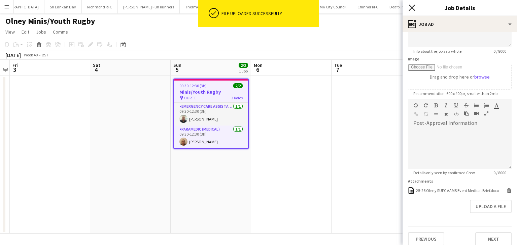
click at [412, 8] on icon at bounding box center [411, 7] width 6 height 6
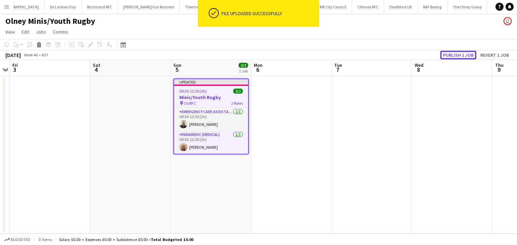
click at [447, 55] on button "Publish 1 job" at bounding box center [458, 55] width 36 height 9
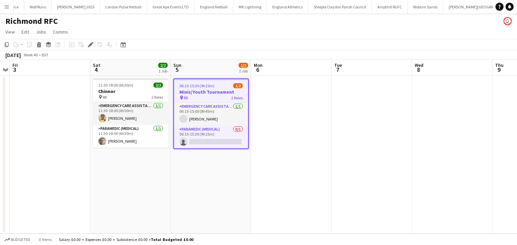
scroll to position [0, 464]
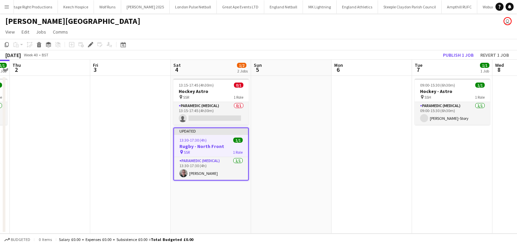
scroll to position [0, 392]
click at [92, 46] on icon "Edit" at bounding box center [90, 44] width 5 height 5
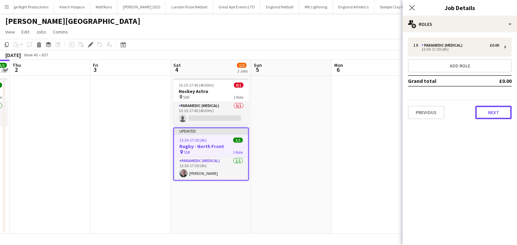
click at [483, 112] on button "Next" at bounding box center [493, 112] width 36 height 13
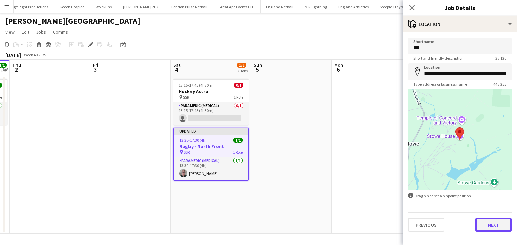
click at [497, 225] on button "Next" at bounding box center [493, 225] width 36 height 13
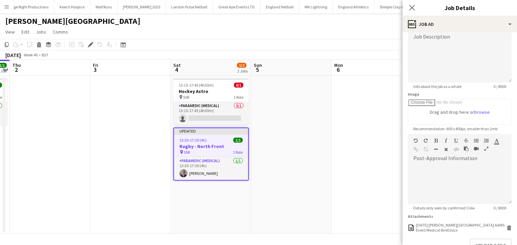
scroll to position [95, 0]
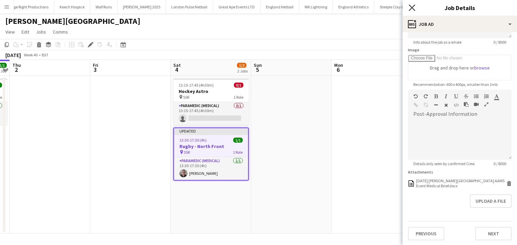
click at [412, 10] on icon "Close pop-in" at bounding box center [411, 7] width 6 height 6
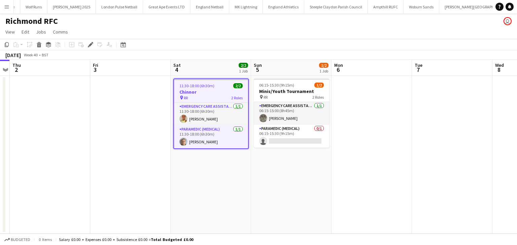
scroll to position [0, 464]
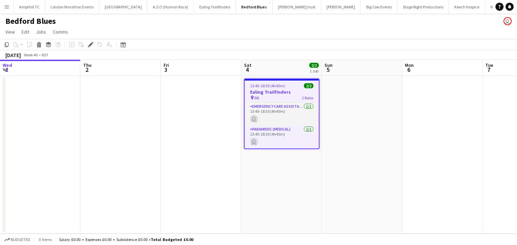
scroll to position [0, 231]
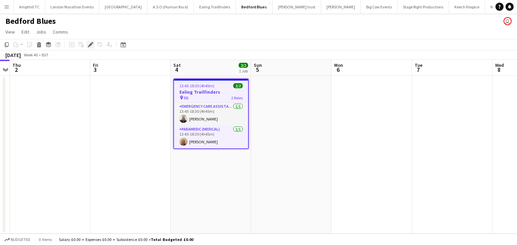
click at [90, 47] on icon "Edit" at bounding box center [90, 44] width 5 height 5
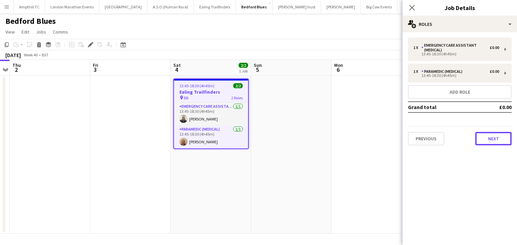
click at [479, 144] on button "Next" at bounding box center [493, 138] width 36 height 13
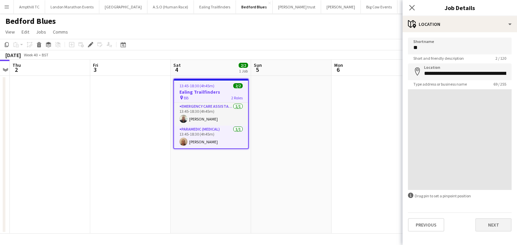
click at [494, 218] on div "Previous Next" at bounding box center [460, 222] width 104 height 19
click at [492, 225] on button "Next" at bounding box center [493, 225] width 36 height 13
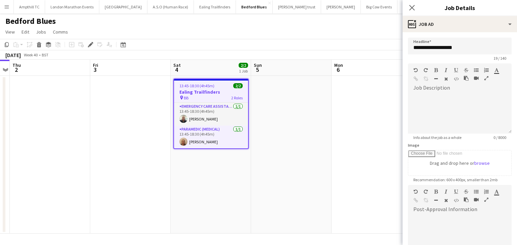
scroll to position [122, 0]
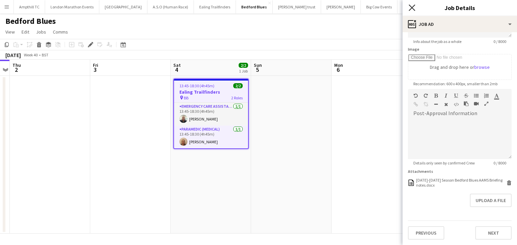
click at [412, 8] on icon at bounding box center [411, 7] width 6 height 6
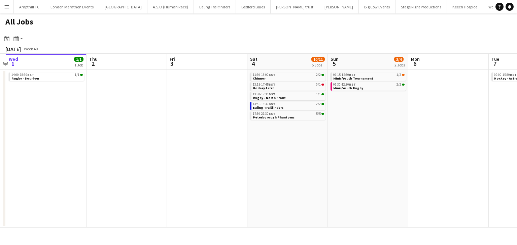
drag, startPoint x: 437, startPoint y: 154, endPoint x: 277, endPoint y: 169, distance: 160.5
click at [277, 169] on app-calendar-viewport "Sun 28 2/2 1 Job Mon 29 Tue 30 Wed 1 1/1 1 Job Thu 2 Fri 3 Sat 4 10/11 5 Jobs S…" at bounding box center [258, 141] width 517 height 174
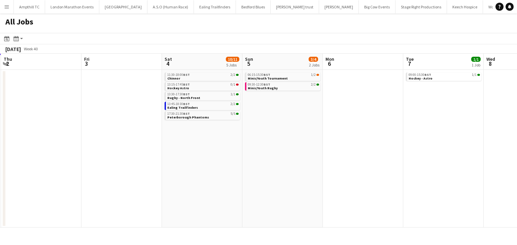
drag, startPoint x: 346, startPoint y: 151, endPoint x: 234, endPoint y: 155, distance: 112.7
click at [234, 155] on app-calendar-viewport "Mon 29 Tue 30 Wed 1 1/1 1 Job Thu 2 Fri 3 Sat 4 10/11 5 Jobs Sun 5 3/4 2 Jobs M…" at bounding box center [258, 141] width 517 height 174
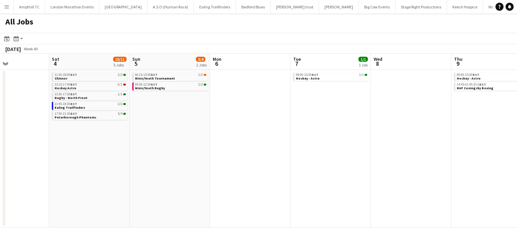
scroll to position [0, 163]
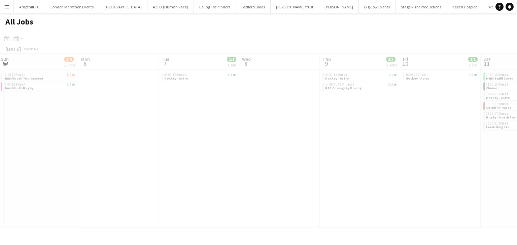
drag, startPoint x: 290, startPoint y: 135, endPoint x: 242, endPoint y: 138, distance: 48.5
click at [204, 138] on app-all-jobs "All Jobs Date picker OCT 2025 OCT 2025 Monday M Tuesday T Wednesday W Thursday …" at bounding box center [258, 120] width 517 height 215
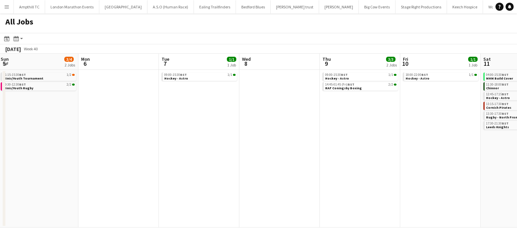
drag, startPoint x: 224, startPoint y: 144, endPoint x: 329, endPoint y: 136, distance: 104.9
click at [156, 144] on app-calendar-viewport "Fri 3 Sat 4 10/11 5 Jobs Sun 5 3/4 2 Jobs Mon 6 Tue 7 1/1 1 Job Wed 8 Thu 9 3/3…" at bounding box center [258, 141] width 517 height 174
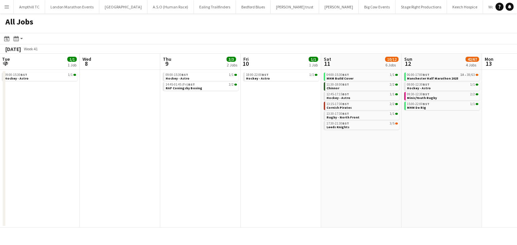
drag, startPoint x: 151, startPoint y: 151, endPoint x: 139, endPoint y: 148, distance: 13.1
click at [128, 151] on app-calendar-viewport "Sun 5 3/4 2 Jobs Mon 6 Tue 7 1/1 1 Job Wed 8 Thu 9 3/3 2 Jobs Fri 10 1/1 1 Job …" at bounding box center [258, 141] width 517 height 174
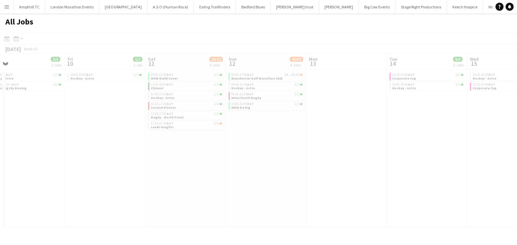
drag, startPoint x: 335, startPoint y: 143, endPoint x: 24, endPoint y: 147, distance: 311.1
click at [26, 147] on app-calendar-viewport "Tue 7 1/1 1 Job Wed 8 Thu 9 3/3 2 Jobs Fri 10 1/1 1 Job Sat 11 10/12 6 Jobs Sun…" at bounding box center [258, 141] width 517 height 174
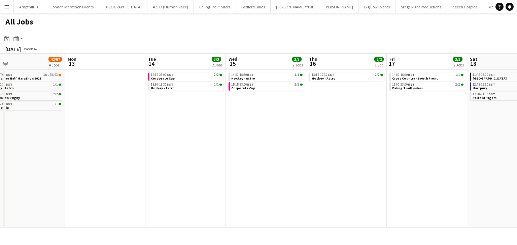
click at [118, 145] on app-all-jobs "All Jobs Date picker OCT 2025 OCT 2025 Monday M Tuesday T Wednesday W Thursday …" at bounding box center [258, 120] width 517 height 215
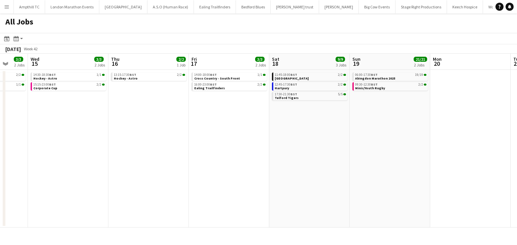
drag, startPoint x: 130, startPoint y: 142, endPoint x: 97, endPoint y: 142, distance: 33.6
click at [82, 142] on app-calendar-viewport "Sun 12 42/67 4 Jobs Mon 13 Tue 14 3/3 2 Jobs Wed 15 3/3 2 Jobs Thu 16 2/2 1 Job…" at bounding box center [258, 141] width 517 height 174
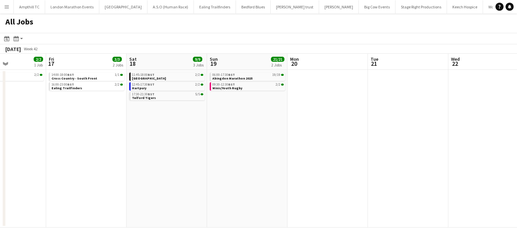
click at [35, 142] on app-all-jobs "All Jobs Date picker OCT 2025 OCT 2025 Monday M Tuesday T Wednesday W Thursday …" at bounding box center [258, 120] width 517 height 215
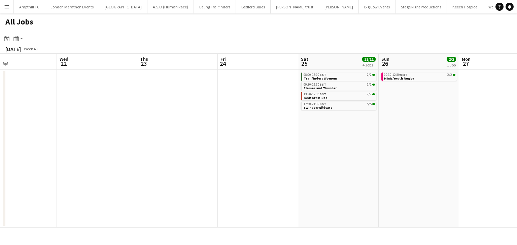
drag, startPoint x: 215, startPoint y: 140, endPoint x: 0, endPoint y: 145, distance: 215.3
click at [0, 145] on app-calendar-viewport "Sat 18 9/9 3 Jobs Sun 19 21/21 2 Jobs Mon 20 Tue 21 Wed 22 Thu 23 Fri 24 Sat 25…" at bounding box center [258, 141] width 517 height 174
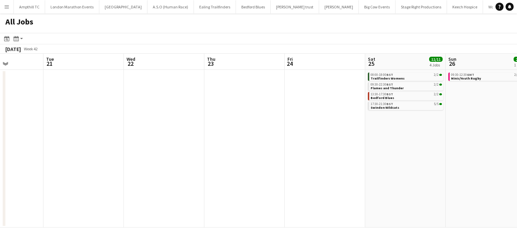
click at [4, 136] on app-all-jobs "All Jobs Date picker OCT 2025 OCT 2025 Monday M Tuesday T Wednesday W Thursday …" at bounding box center [258, 120] width 517 height 215
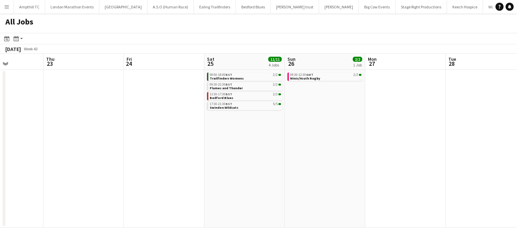
drag, startPoint x: 238, startPoint y: 131, endPoint x: 30, endPoint y: 140, distance: 208.7
click at [37, 140] on app-calendar-viewport "Mon 20 Tue 21 Wed 22 Thu 23 Fri 24 Sat 25 11/11 4 Jobs Sun 26 2/2 1 Job Mon 27 …" at bounding box center [258, 141] width 517 height 174
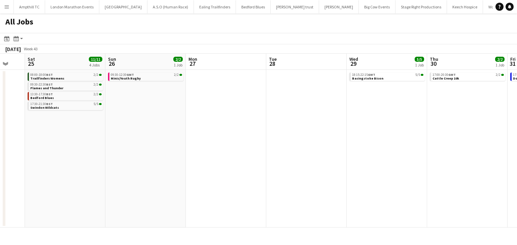
click at [0, 140] on app-all-jobs "All Jobs Date picker OCT 2025 OCT 2025 Monday M Tuesday T Wednesday W Thursday …" at bounding box center [258, 120] width 517 height 215
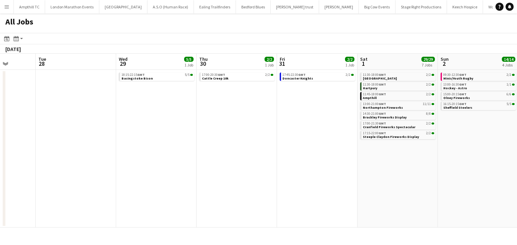
drag, startPoint x: 140, startPoint y: 125, endPoint x: 13, endPoint y: 129, distance: 126.8
click at [13, 129] on app-calendar-viewport "Fri 24 Sat 25 11/11 4 Jobs Sun 26 2/2 1 Job Mon 27 Tue 28 Wed 29 5/5 1 Job Thu …" at bounding box center [258, 141] width 517 height 174
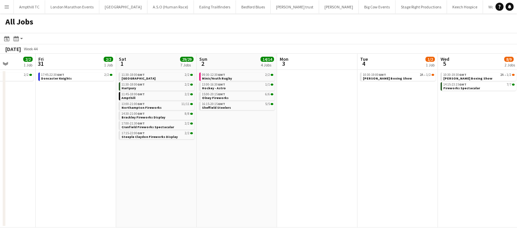
scroll to position [0, 165]
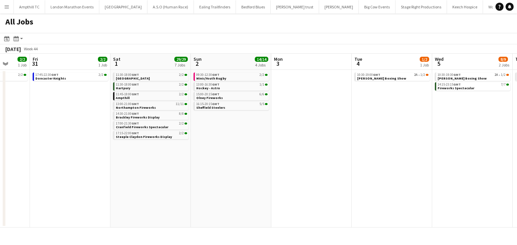
drag, startPoint x: 384, startPoint y: 153, endPoint x: 221, endPoint y: 157, distance: 162.5
click at [237, 157] on app-calendar-viewport "Mon 27 Tue 28 Wed 29 5/5 1 Job Thu 30 2/2 1 Job Fri 31 2/2 1 Job Sat 1 29/29 7 …" at bounding box center [258, 141] width 517 height 174
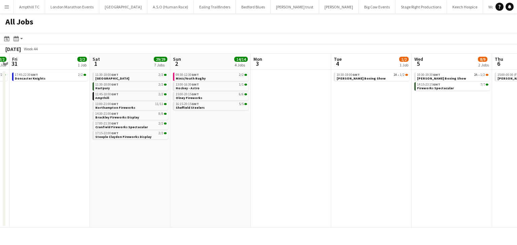
drag, startPoint x: 298, startPoint y: 158, endPoint x: 89, endPoint y: 162, distance: 209.5
click at [98, 162] on app-calendar-viewport "Mon 27 Tue 28 Wed 29 5/5 1 Job Thu 30 2/2 1 Job Fri 31 2/2 1 Job Sat 1 29/29 7 …" at bounding box center [258, 141] width 517 height 174
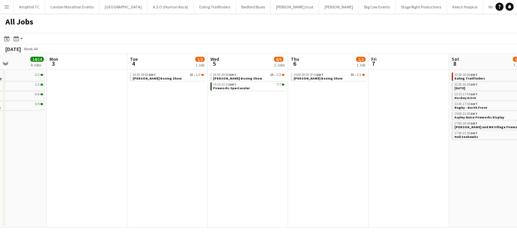
scroll to position [0, 212]
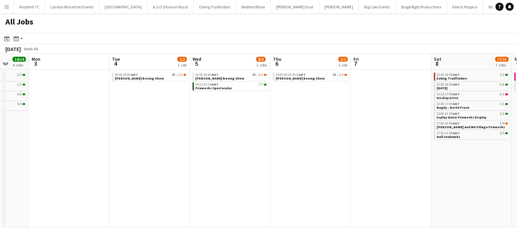
click at [151, 162] on app-calendar-viewport "Fri 31 2/2 1 Job Sat 1 29/29 7 Jobs Sun 2 14/14 4 Jobs Mon 3 Tue 4 1/2 1 Job We…" at bounding box center [258, 141] width 517 height 174
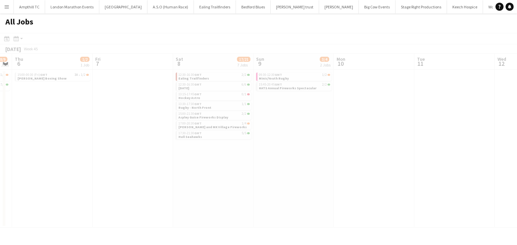
scroll to position [0, 187]
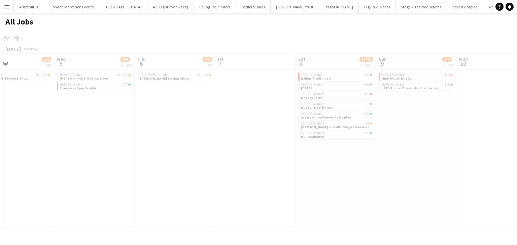
drag, startPoint x: 419, startPoint y: 163, endPoint x: 270, endPoint y: 153, distance: 148.6
click at [266, 155] on app-all-jobs "All Jobs Date picker OCT 2025 OCT 2025 Monday M Tuesday T Wednesday W Thursday …" at bounding box center [258, 120] width 517 height 215
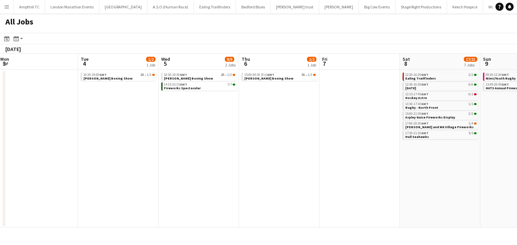
drag, startPoint x: 47, startPoint y: 129, endPoint x: 309, endPoint y: 148, distance: 263.0
click at [309, 148] on app-calendar-viewport "Sat 1 29/29 7 Jobs Sun 2 14/14 4 Jobs Mon 3 Tue 4 1/2 1 Job Wed 5 8/9 2 Jobs Th…" at bounding box center [258, 141] width 517 height 174
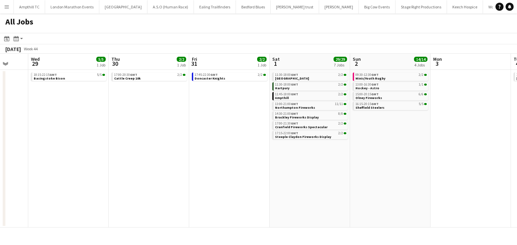
drag, startPoint x: 140, startPoint y: 150, endPoint x: 404, endPoint y: 162, distance: 264.9
click at [405, 162] on app-calendar-viewport "Mon 27 Tue 28 Wed 29 5/5 1 Job Thu 30 2/2 1 Job Fri 31 2/2 1 Job Sat 1 29/29 7 …" at bounding box center [258, 141] width 517 height 174
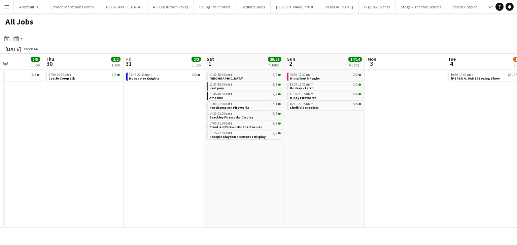
scroll to position [0, 294]
drag, startPoint x: 325, startPoint y: 159, endPoint x: 204, endPoint y: 160, distance: 120.4
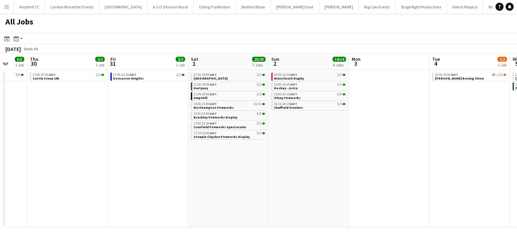
click at [204, 160] on app-calendar-viewport "Sun 26 2/2 1 Job Mon 27 Tue 28 Wed 29 5/5 1 Job Thu 30 2/2 1 Job Fri 31 2/2 1 J…" at bounding box center [258, 141] width 517 height 174
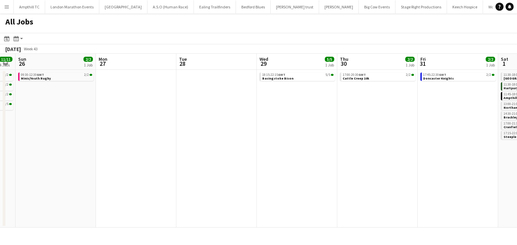
drag, startPoint x: 122, startPoint y: 164, endPoint x: 432, endPoint y: 164, distance: 309.4
click at [432, 164] on app-calendar-viewport "Fri 24 Sat 25 11/11 4 Jobs Sun 26 2/2 1 Job Mon 27 Tue 28 Wed 29 5/5 1 Job Thu …" at bounding box center [258, 141] width 517 height 174
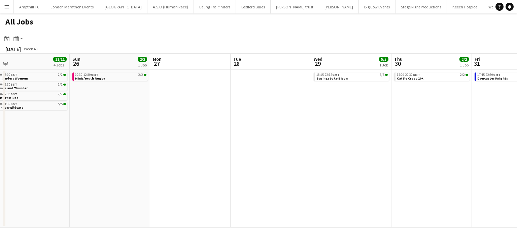
drag, startPoint x: 186, startPoint y: 183, endPoint x: 380, endPoint y: 183, distance: 193.7
click at [380, 183] on app-calendar-viewport "Thu 23 Fri 24 Sat 25 11/11 4 Jobs Sun 26 2/2 1 Job Mon 27 Tue 28 Wed 29 5/5 1 J…" at bounding box center [258, 141] width 517 height 174
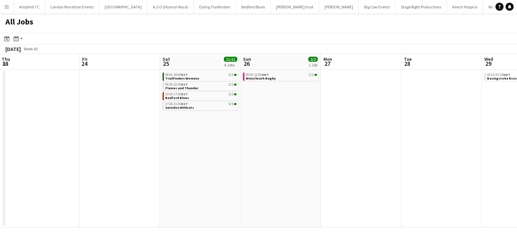
drag, startPoint x: 124, startPoint y: 188, endPoint x: 281, endPoint y: 183, distance: 157.1
click at [296, 183] on app-calendar-viewport "Tue 21 Wed 22 Thu 23 Fri 24 Sat 25 11/11 4 Jobs Sun 26 2/2 1 Job Mon 27 Tue 28 …" at bounding box center [258, 141] width 517 height 174
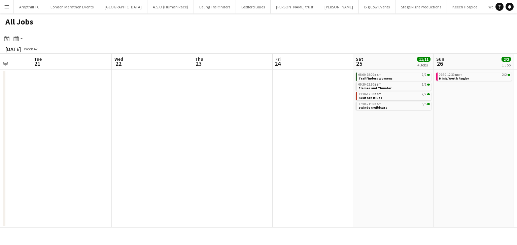
drag, startPoint x: 156, startPoint y: 181, endPoint x: 266, endPoint y: 179, distance: 110.0
click at [266, 179] on app-calendar-viewport "Sat 18 9/9 3 Jobs Sun 19 21/21 2 Jobs Mon 20 Tue 21 Wed 22 Thu 23 Fri 24 Sat 25…" at bounding box center [258, 141] width 517 height 174
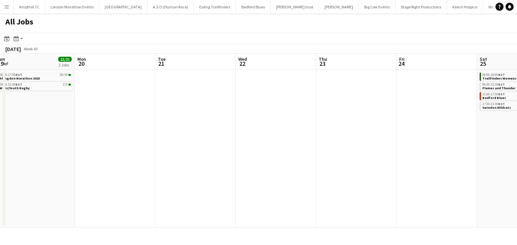
drag, startPoint x: 182, startPoint y: 173, endPoint x: 319, endPoint y: 170, distance: 137.9
click at [320, 170] on app-calendar-viewport "Fri 17 3/3 2 Jobs Sat 18 9/9 3 Jobs Sun 19 21/21 2 Jobs Mon 20 Tue 21 Wed 22 Th…" at bounding box center [258, 141] width 517 height 174
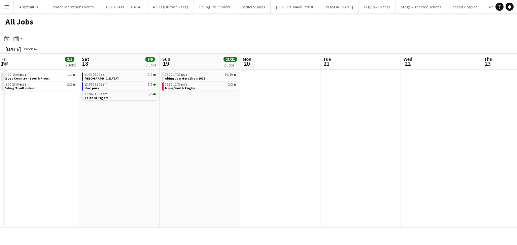
drag, startPoint x: 147, startPoint y: 168, endPoint x: 289, endPoint y: 168, distance: 142.6
click at [286, 168] on app-calendar-viewport "Wed 15 3/3 2 Jobs Thu 16 2/2 1 Job Fri 17 3/3 2 Jobs Sat 18 9/9 3 Jobs Sun 19 2…" at bounding box center [258, 141] width 517 height 174
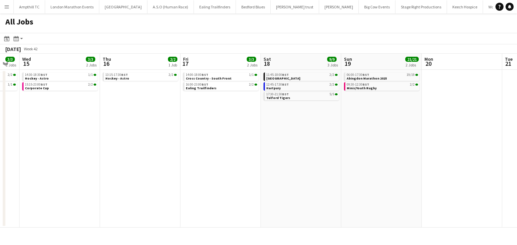
drag, startPoint x: 185, startPoint y: 168, endPoint x: 168, endPoint y: 171, distance: 17.7
click at [239, 168] on app-calendar-viewport "Mon 13 Tue 14 3/3 2 Jobs Wed 15 3/3 2 Jobs Thu 16 2/2 1 Job Fri 17 3/3 2 Jobs S…" at bounding box center [258, 141] width 517 height 174
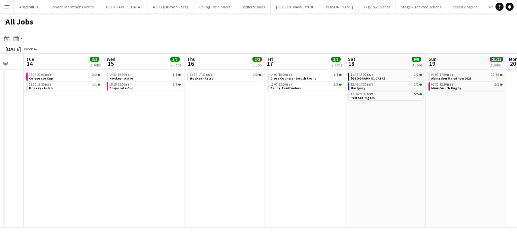
drag, startPoint x: 227, startPoint y: 171, endPoint x: 0, endPoint y: 177, distance: 226.7
click at [0, 177] on app-calendar-viewport "Sat 11 10/12 6 Jobs Sun 12 42/67 4 Jobs Mon 13 Tue 14 3/3 2 Jobs Wed 15 3/3 2 J…" at bounding box center [258, 141] width 517 height 174
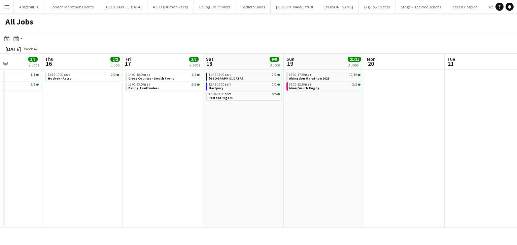
drag, startPoint x: 164, startPoint y: 167, endPoint x: 278, endPoint y: 167, distance: 114.0
click at [284, 167] on app-calendar-viewport "Mon 13 Tue 14 3/3 2 Jobs Wed 15 3/3 2 Jobs Thu 16 2/2 1 Job Fri 17 3/3 2 Jobs S…" at bounding box center [258, 141] width 517 height 174
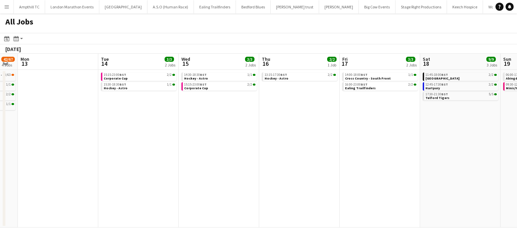
drag, startPoint x: 146, startPoint y: 169, endPoint x: 254, endPoint y: 169, distance: 108.3
click at [259, 168] on app-calendar-viewport "Sat 11 10/12 6 Jobs Sun 12 42/67 4 Jobs Mon 13 Tue 14 3/3 2 Jobs Wed 15 3/3 2 J…" at bounding box center [258, 141] width 517 height 174
drag, startPoint x: 175, startPoint y: 170, endPoint x: 257, endPoint y: 168, distance: 82.4
click at [256, 168] on app-calendar-viewport "Sat 11 10/12 6 Jobs Sun 12 42/67 4 Jobs Mon 13 Tue 14 3/3 2 Jobs Wed 15 3/3 2 J…" at bounding box center [258, 141] width 517 height 174
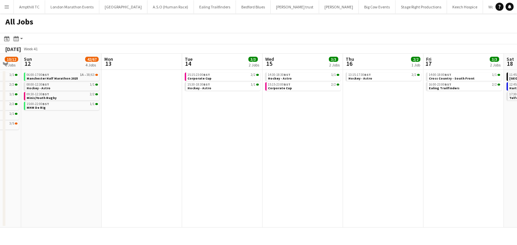
drag, startPoint x: 247, startPoint y: 170, endPoint x: 284, endPoint y: 170, distance: 36.3
click at [276, 170] on app-calendar-viewport "Fri 10 1/1 1 Job Sat 11 10/12 6 Jobs Sun 12 42/67 4 Jobs Mon 13 Tue 14 3/3 2 Jo…" at bounding box center [258, 141] width 517 height 174
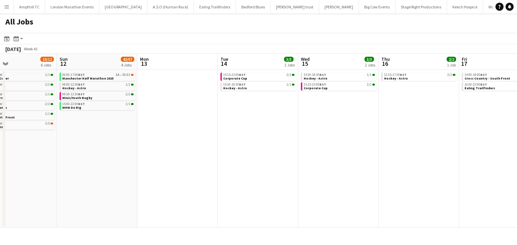
drag, startPoint x: 252, startPoint y: 171, endPoint x: 256, endPoint y: 171, distance: 4.4
click at [256, 171] on app-calendar-viewport "Thu 9 3/3 2 Jobs Fri 10 1/1 1 Job Sat 11 10/12 6 Jobs Sun 12 42/67 4 Jobs Mon 1…" at bounding box center [258, 141] width 517 height 174
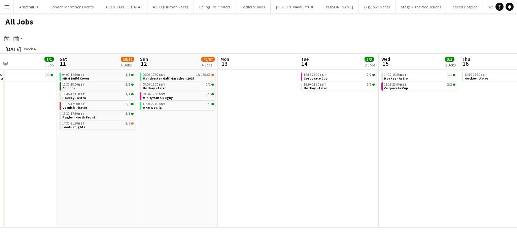
scroll to position [0, 176]
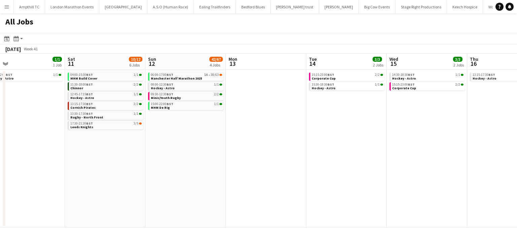
drag, startPoint x: 165, startPoint y: 171, endPoint x: 247, endPoint y: 171, distance: 81.7
click at [245, 171] on app-calendar-viewport "Wed 8 Thu 9 3/3 2 Jobs Fri 10 1/1 1 Job Sat 11 10/12 6 Jobs Sun 12 42/67 4 Jobs…" at bounding box center [258, 141] width 517 height 174
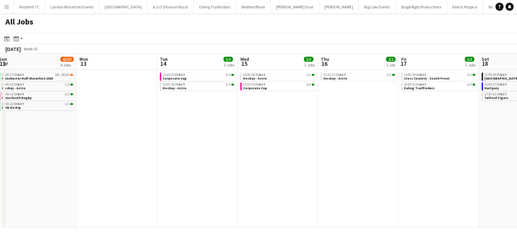
drag
click at [205, 167] on app-calendar-viewport "Thu 9 3/3 2 Jobs Fri 10 1/1 1 Job Sat 11 10/12 6 Jobs Sun 12 42/67 4 Jobs Mon 1…" at bounding box center [258, 141] width 517 height 174
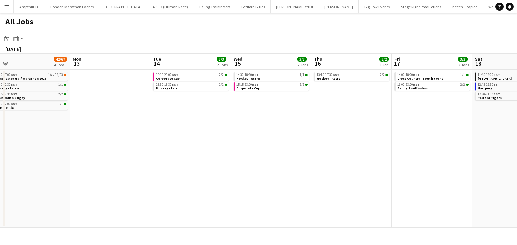
click at [207, 163] on app-calendar-viewport "Thu 9 3/3 2 Jobs Fri 10 1/1 1 Job Sat 11 10/12 6 Jobs Sun 12 42/67 4 Jobs Mon 1…" at bounding box center [258, 141] width 517 height 174
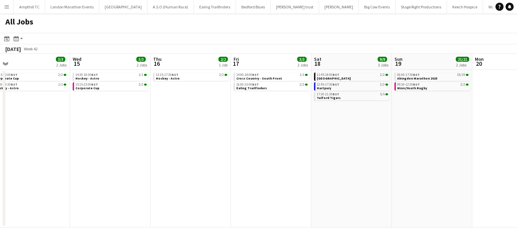
scroll to position [0, 253]
click at [273, 108] on app-date-cell "14:00-18:00 BST 1/1 Cross Country - South Front 16:00-23:00 BST 2/2 Ealing Trai…" at bounding box center [269, 149] width 80 height 158
click at [274, 88] on link "16:00-23:00 BST 2/2 Ealing Trailfinders" at bounding box center [270, 86] width 71 height 8
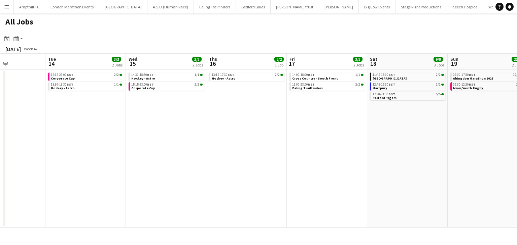
scroll to position [0, 167]
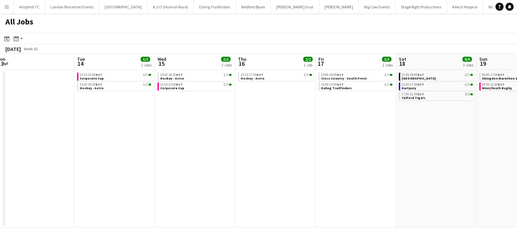
drag, startPoint x: 374, startPoint y: 125, endPoint x: 460, endPoint y: 129, distance: 85.8
click at [460, 129] on app-calendar-viewport "Sat 11 10/12 6 Jobs Sun 12 42/67 4 Jobs Mon 13 Tue 14 3/3 2 Jobs Wed 15 3/3 2 J…" at bounding box center [258, 141] width 517 height 174
click at [347, 112] on app-date-cell "14:00-18:00 BST 1/1 Cross Country - South Front 16:00-23:00 BST 2/2 Ealing Trai…" at bounding box center [355, 149] width 80 height 158
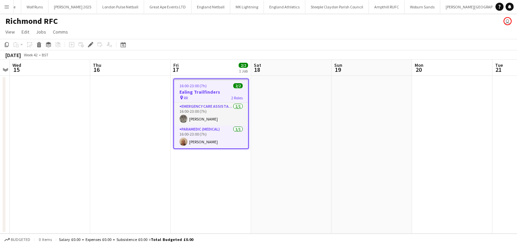
scroll to position [0, 464]
